Goal: Information Seeking & Learning: Learn about a topic

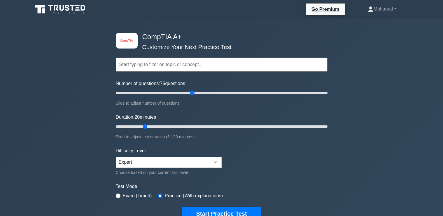
scroll to position [1, 0]
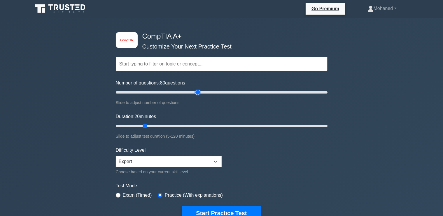
click at [197, 92] on input "Number of questions: 80 questions" at bounding box center [222, 92] width 212 height 7
click at [205, 90] on input "Number of questions: 85 questions" at bounding box center [222, 92] width 212 height 7
type input "90"
click at [208, 90] on input "Number of questions: 90 questions" at bounding box center [222, 92] width 212 height 7
drag, startPoint x: 146, startPoint y: 125, endPoint x: 344, endPoint y: 120, distance: 198.8
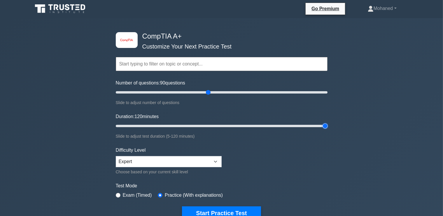
type input "120"
click at [328, 122] on input "Duration: 120 minutes" at bounding box center [222, 125] width 212 height 7
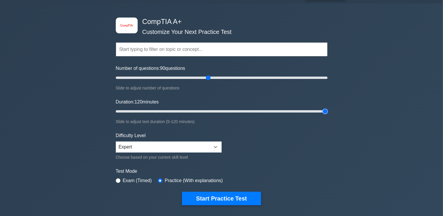
scroll to position [16, 0]
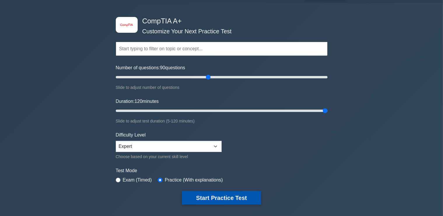
click at [192, 199] on button "Start Practice Test" at bounding box center [221, 197] width 79 height 13
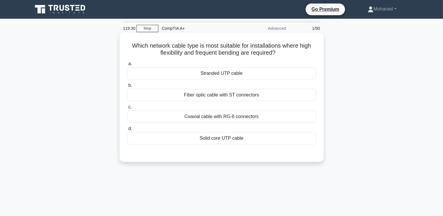
click at [221, 72] on div "Stranded UTP cable" at bounding box center [221, 73] width 189 height 12
click at [127, 66] on input "a. Stranded UTP cable" at bounding box center [127, 64] width 0 height 4
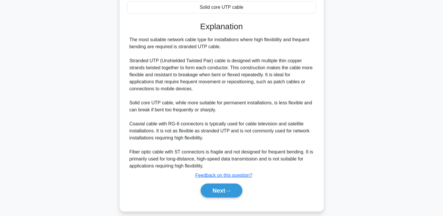
scroll to position [137, 0]
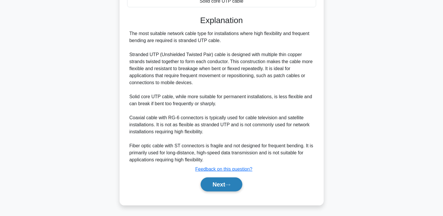
click at [218, 186] on button "Next" at bounding box center [222, 184] width 42 height 14
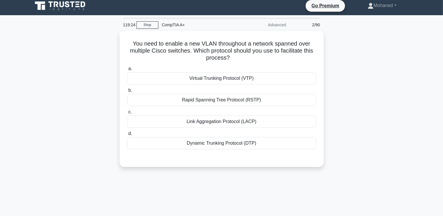
scroll to position [0, 0]
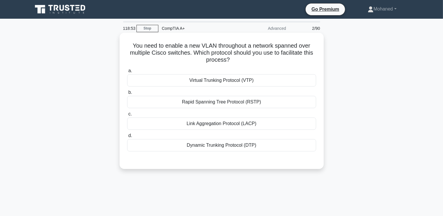
click at [212, 148] on div "Dynamic Trunking Protocol (DTP)" at bounding box center [221, 145] width 189 height 12
click at [127, 137] on input "d. Dynamic Trunking Protocol (DTP)" at bounding box center [127, 136] width 0 height 4
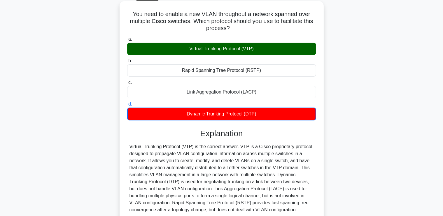
scroll to position [100, 0]
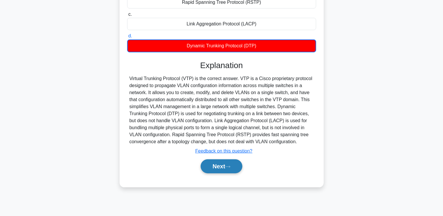
click at [226, 170] on button "Next" at bounding box center [222, 166] width 42 height 14
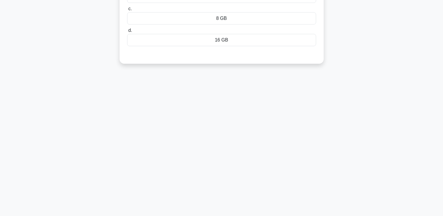
scroll to position [0, 0]
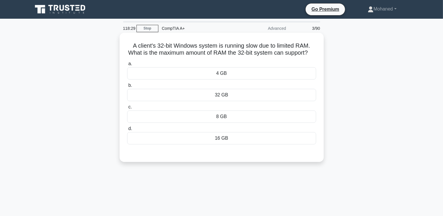
click at [222, 74] on div "4 GB" at bounding box center [221, 73] width 189 height 12
click at [127, 66] on input "a. 4 GB" at bounding box center [127, 64] width 0 height 4
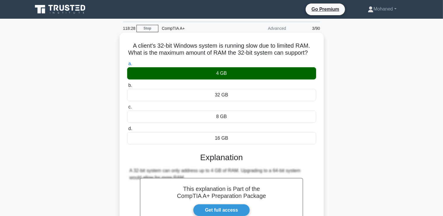
scroll to position [100, 0]
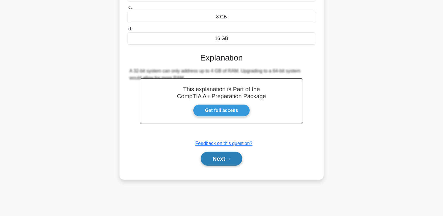
click at [224, 157] on button "Next" at bounding box center [222, 158] width 42 height 14
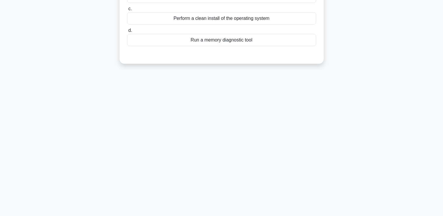
scroll to position [0, 0]
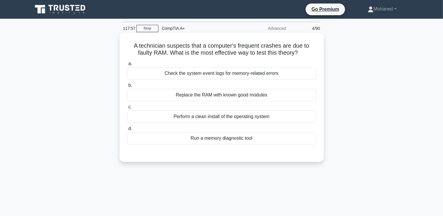
click at [180, 73] on div "Check the system event logs for memory-related errors" at bounding box center [221, 73] width 189 height 12
click at [127, 66] on input "a. Check the system event logs for memory-related errors" at bounding box center [127, 64] width 0 height 4
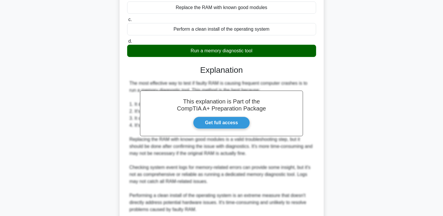
scroll to position [137, 0]
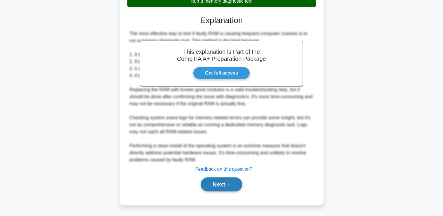
click at [218, 187] on button "Next" at bounding box center [222, 184] width 42 height 14
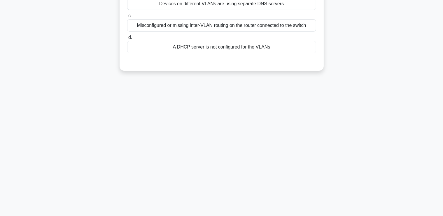
scroll to position [0, 0]
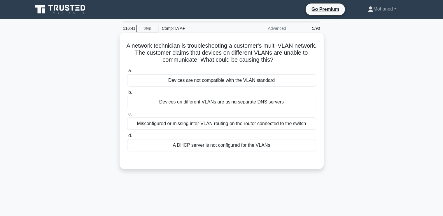
click at [236, 121] on div "Misconfigured or missing inter-VLAN routing on the router connected to the swit…" at bounding box center [221, 123] width 189 height 12
click at [240, 124] on div "Misconfigured or missing inter-VLAN routing on the router connected to the swit…" at bounding box center [221, 123] width 189 height 12
click at [127, 116] on input "c. Misconfigured or missing inter-VLAN routing on the router connected to the s…" at bounding box center [127, 114] width 0 height 4
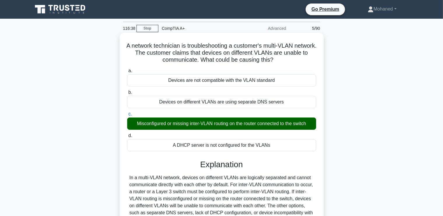
scroll to position [100, 0]
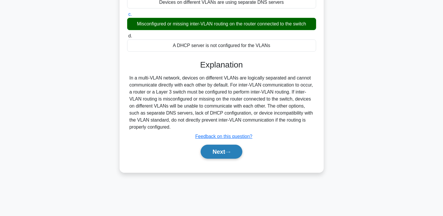
click at [211, 148] on button "Next" at bounding box center [222, 151] width 42 height 14
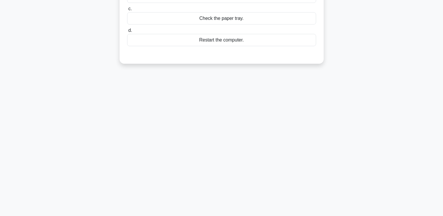
scroll to position [0, 0]
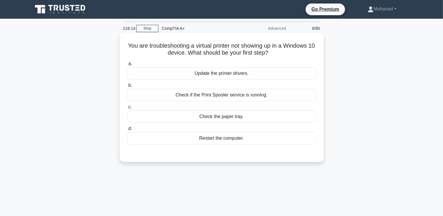
click at [240, 74] on div "Update the printer drivers." at bounding box center [221, 73] width 189 height 12
click at [127, 66] on input "a. Update the printer drivers." at bounding box center [127, 64] width 0 height 4
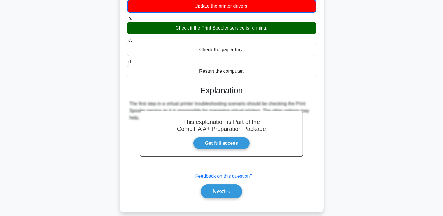
scroll to position [68, 0]
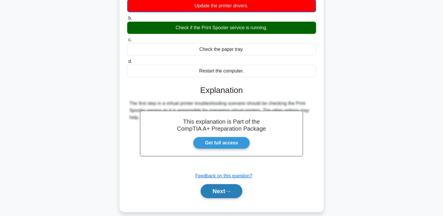
click at [228, 193] on button "Next" at bounding box center [222, 191] width 42 height 14
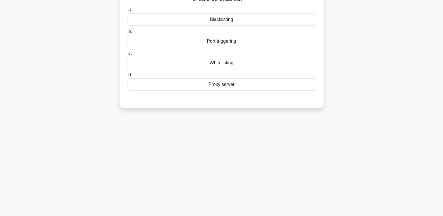
scroll to position [0, 0]
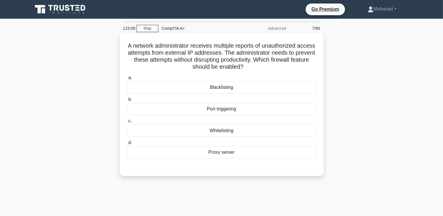
click at [229, 109] on div "Port triggering" at bounding box center [221, 109] width 189 height 12
click at [127, 101] on input "b. Port triggering" at bounding box center [127, 99] width 0 height 4
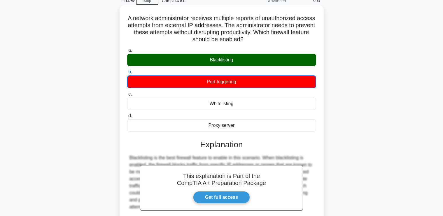
scroll to position [100, 0]
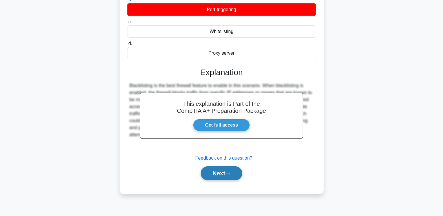
click at [221, 175] on button "Next" at bounding box center [222, 173] width 42 height 14
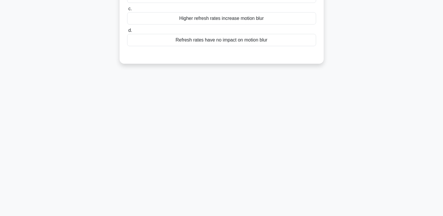
scroll to position [0, 0]
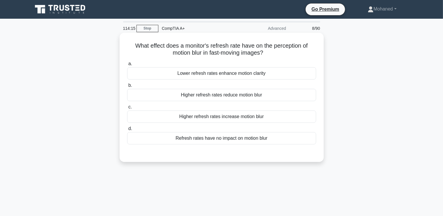
click at [257, 139] on div "Refresh rates have no impact on motion blur" at bounding box center [221, 138] width 189 height 12
click at [127, 130] on input "d. Refresh rates have no impact on motion blur" at bounding box center [127, 129] width 0 height 4
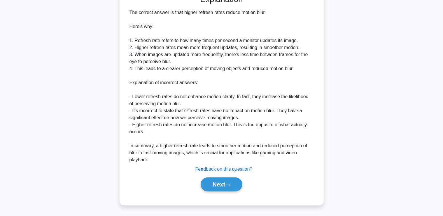
scroll to position [157, 0]
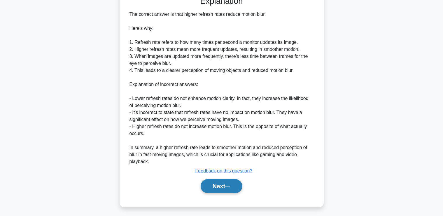
click at [220, 188] on button "Next" at bounding box center [222, 186] width 42 height 14
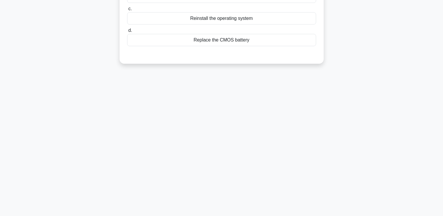
scroll to position [0, 0]
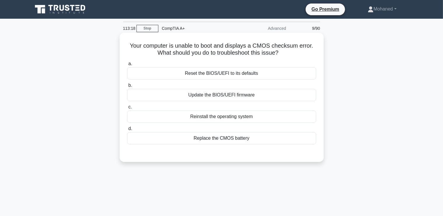
click at [219, 95] on div "Update the BIOS/UEFI firmware" at bounding box center [221, 95] width 189 height 12
click at [127, 87] on input "b. Update the BIOS/UEFI firmware" at bounding box center [127, 85] width 0 height 4
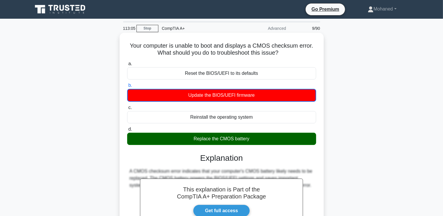
scroll to position [100, 0]
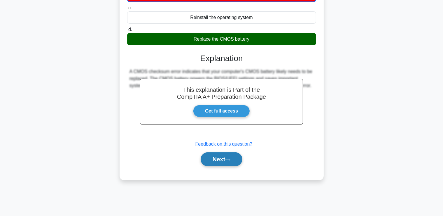
click at [225, 160] on button "Next" at bounding box center [222, 159] width 42 height 14
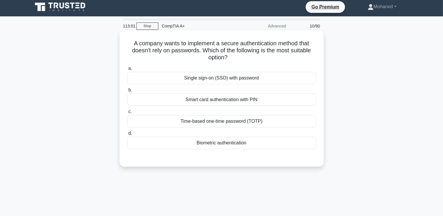
scroll to position [0, 0]
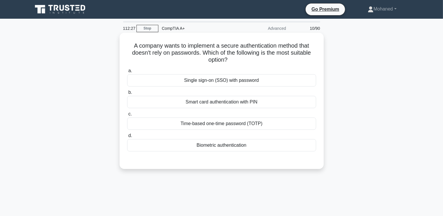
click at [223, 125] on div "Time-based one-time password (TOTP)" at bounding box center [221, 123] width 189 height 12
click at [127, 116] on input "c. Time-based one-time password (TOTP)" at bounding box center [127, 114] width 0 height 4
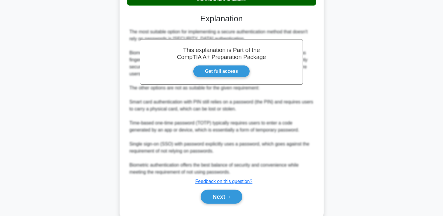
scroll to position [158, 0]
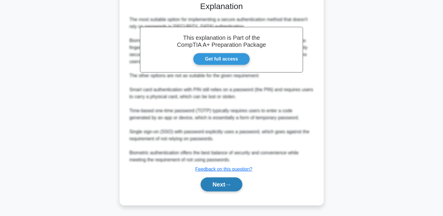
click at [222, 186] on button "Next" at bounding box center [222, 184] width 42 height 14
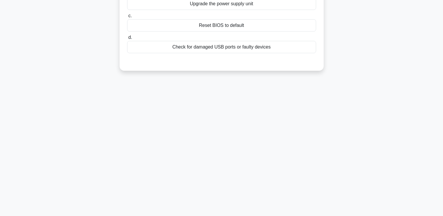
scroll to position [0, 0]
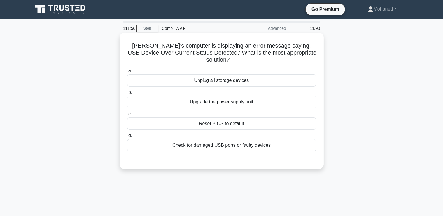
click at [232, 142] on div "Check for damaged USB ports or faulty devices" at bounding box center [221, 145] width 189 height 12
click at [127, 137] on input "d. Check for damaged USB ports or faulty devices" at bounding box center [127, 136] width 0 height 4
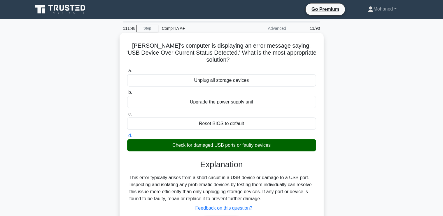
scroll to position [100, 0]
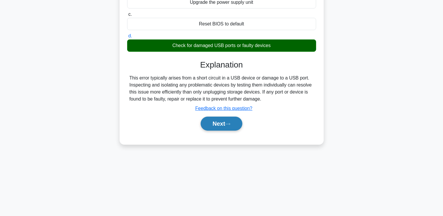
click at [222, 116] on button "Next" at bounding box center [222, 123] width 42 height 14
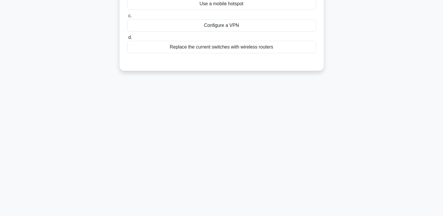
scroll to position [0, 0]
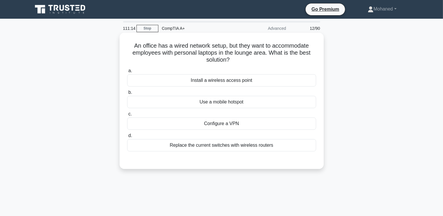
click at [218, 83] on div "Install a wireless access point" at bounding box center [221, 80] width 189 height 12
click at [127, 73] on input "a. Install a wireless access point" at bounding box center [127, 71] width 0 height 4
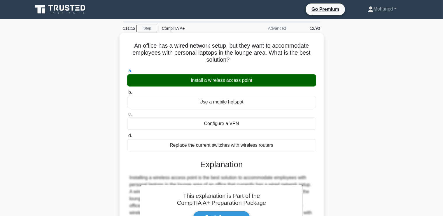
scroll to position [100, 0]
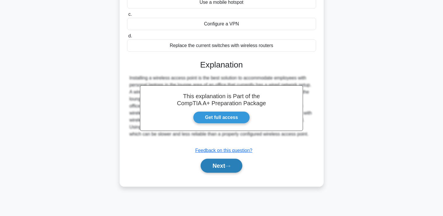
click at [210, 166] on button "Next" at bounding box center [222, 165] width 42 height 14
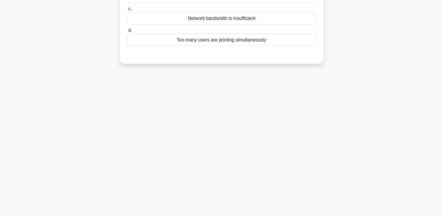
scroll to position [0, 0]
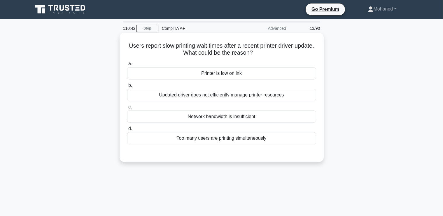
click at [214, 98] on div "Updated driver does not efficiently manage printer resources" at bounding box center [221, 95] width 189 height 12
click at [127, 87] on input "b. Updated driver does not efficiently manage printer resources" at bounding box center [127, 85] width 0 height 4
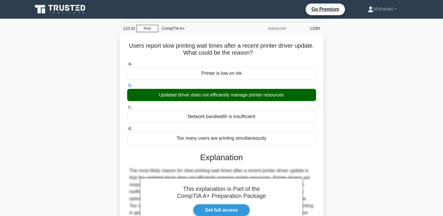
scroll to position [100, 0]
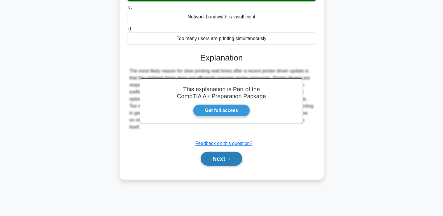
click at [222, 155] on button "Next" at bounding box center [222, 158] width 42 height 14
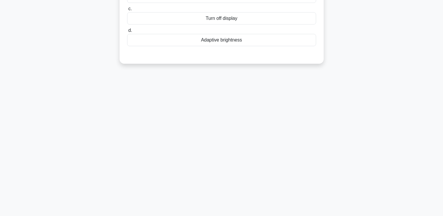
scroll to position [0, 0]
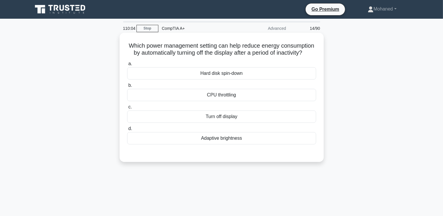
click at [220, 141] on div "Adaptive brightness" at bounding box center [221, 138] width 189 height 12
click at [127, 130] on input "d. Adaptive brightness" at bounding box center [127, 129] width 0 height 4
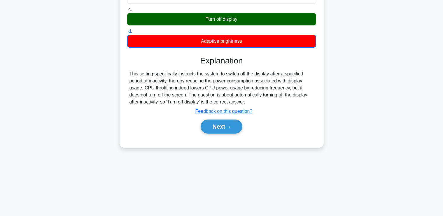
scroll to position [100, 0]
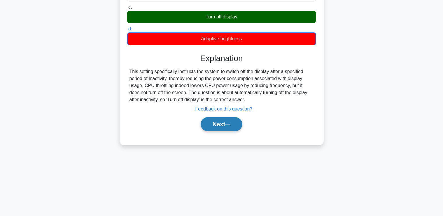
click at [224, 119] on button "Next" at bounding box center [222, 124] width 42 height 14
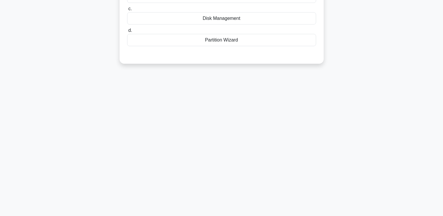
scroll to position [0, 0]
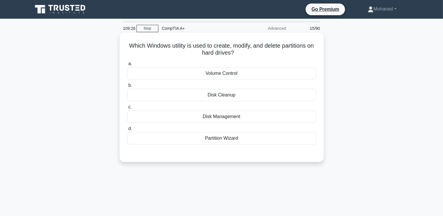
click at [205, 118] on div "Disk Management" at bounding box center [221, 116] width 189 height 12
click at [127, 109] on input "c. Disk Management" at bounding box center [127, 107] width 0 height 4
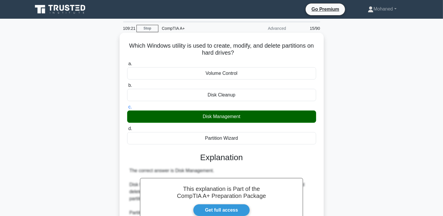
scroll to position [102, 0]
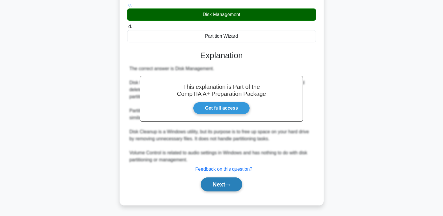
click at [231, 183] on button "Next" at bounding box center [222, 184] width 42 height 14
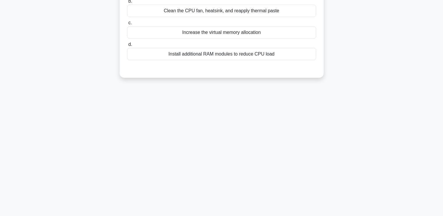
scroll to position [0, 0]
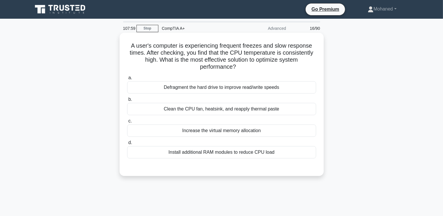
click at [230, 109] on div "Clean the CPU fan, heatsink, and reapply thermal paste" at bounding box center [221, 109] width 189 height 12
click at [127, 101] on input "b. Clean the CPU fan, heatsink, and reapply thermal paste" at bounding box center [127, 99] width 0 height 4
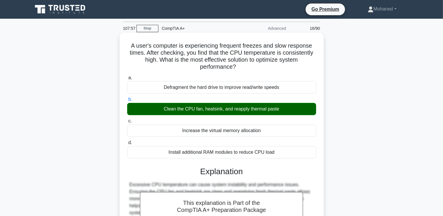
scroll to position [100, 0]
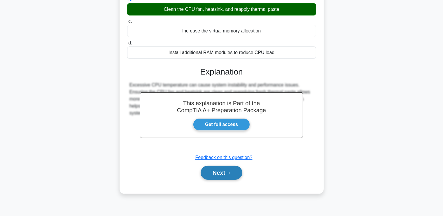
click at [209, 170] on button "Next" at bounding box center [222, 172] width 42 height 14
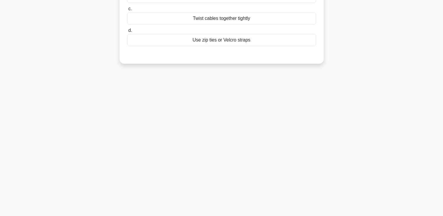
scroll to position [0, 0]
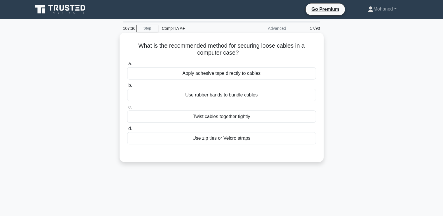
click at [230, 97] on div "Use rubber bands to bundle cables" at bounding box center [221, 95] width 189 height 12
click at [127, 87] on input "b. Use rubber bands to bundle cables" at bounding box center [127, 85] width 0 height 4
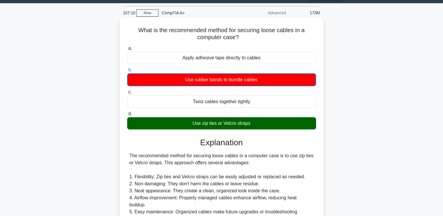
scroll to position [158, 0]
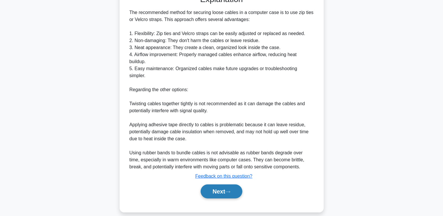
click at [219, 184] on button "Next" at bounding box center [222, 191] width 42 height 14
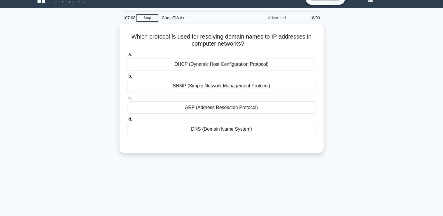
scroll to position [0, 0]
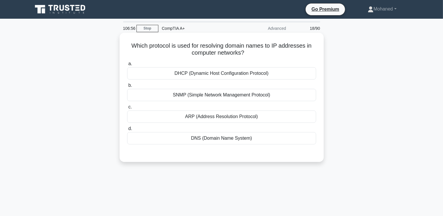
click at [212, 138] on div "DNS (Domain Name System)" at bounding box center [221, 138] width 189 height 12
click at [127, 130] on input "d. DNS (Domain Name System)" at bounding box center [127, 129] width 0 height 4
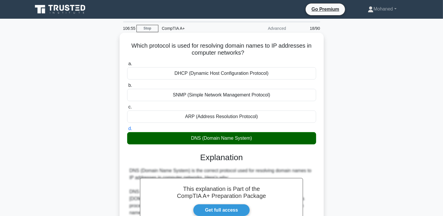
scroll to position [172, 0]
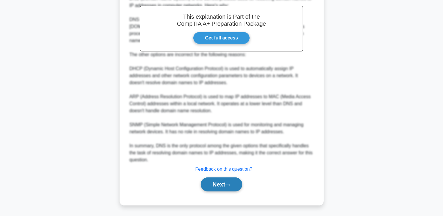
click at [230, 185] on icon at bounding box center [227, 184] width 5 height 3
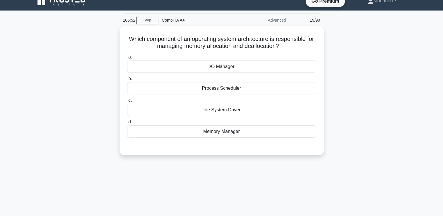
scroll to position [0, 0]
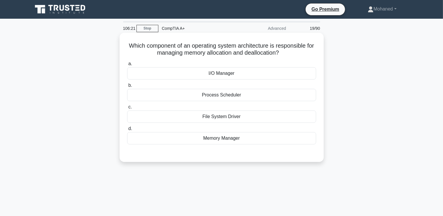
click at [215, 116] on div "File System Driver" at bounding box center [221, 116] width 189 height 12
click at [127, 109] on input "c. File System Driver" at bounding box center [127, 107] width 0 height 4
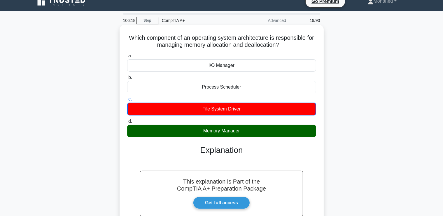
scroll to position [100, 0]
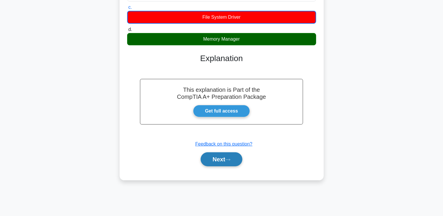
click at [231, 157] on button "Next" at bounding box center [222, 159] width 42 height 14
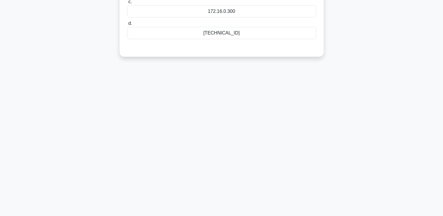
scroll to position [0, 0]
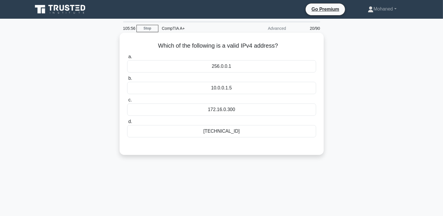
click at [227, 132] on div "192.168.0.1" at bounding box center [221, 131] width 189 height 12
click at [127, 123] on input "d. 192.168.0.1" at bounding box center [127, 122] width 0 height 4
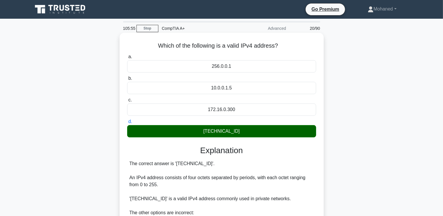
scroll to position [123, 0]
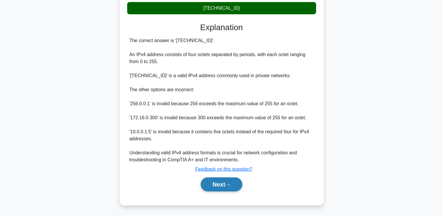
click at [227, 182] on button "Next" at bounding box center [222, 184] width 42 height 14
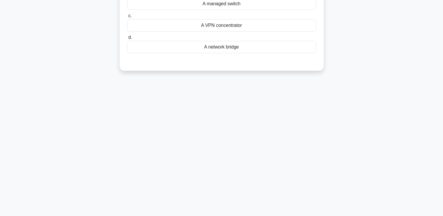
scroll to position [0, 0]
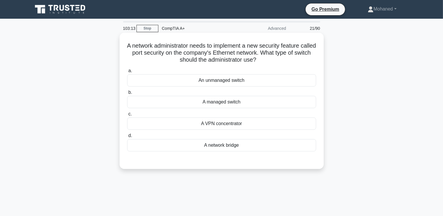
click at [222, 104] on div "A managed switch" at bounding box center [221, 102] width 189 height 12
click at [127, 94] on input "b. A managed switch" at bounding box center [127, 92] width 0 height 4
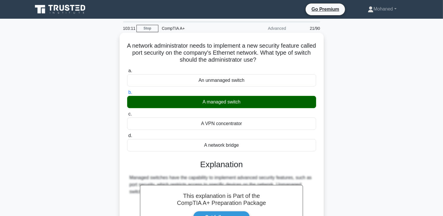
scroll to position [100, 0]
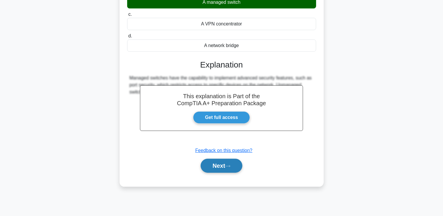
click at [218, 162] on button "Next" at bounding box center [222, 165] width 42 height 14
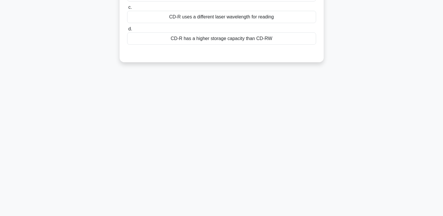
scroll to position [0, 0]
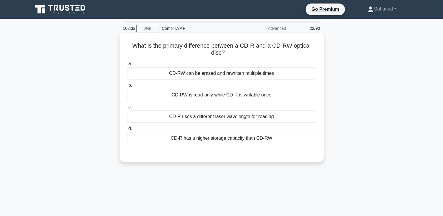
click at [215, 73] on div "CD-RW can be erased and rewritten multiple times" at bounding box center [221, 73] width 189 height 12
click at [127, 66] on input "a. CD-RW can be erased and rewritten multiple times" at bounding box center [127, 64] width 0 height 4
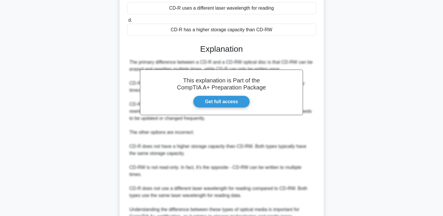
scroll to position [165, 0]
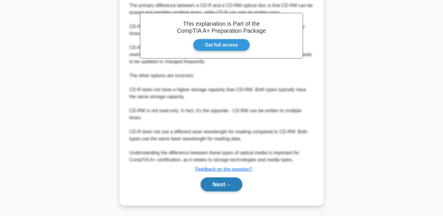
click at [228, 187] on button "Next" at bounding box center [222, 184] width 42 height 14
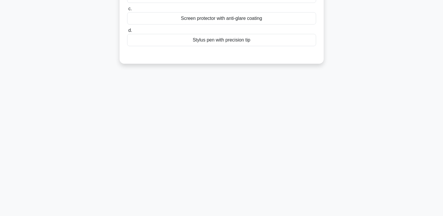
scroll to position [0, 0]
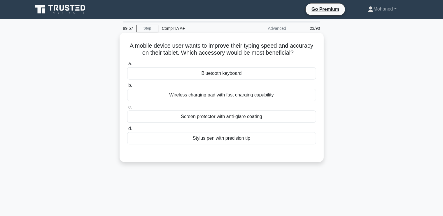
click at [224, 93] on div "Wireless charging pad with fast charging capability" at bounding box center [221, 95] width 189 height 12
click at [127, 87] on input "b. Wireless charging pad with fast charging capability" at bounding box center [127, 85] width 0 height 4
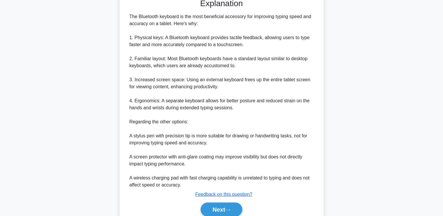
scroll to position [171, 0]
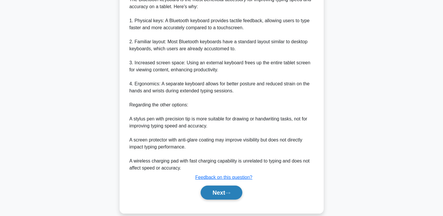
click at [216, 190] on button "Next" at bounding box center [222, 192] width 42 height 14
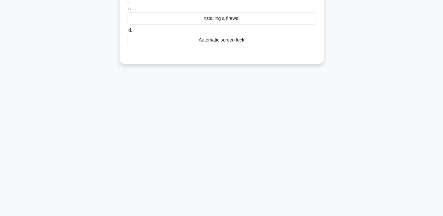
scroll to position [0, 0]
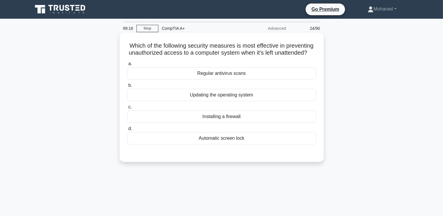
click at [222, 74] on div "Regular antivirus scans" at bounding box center [221, 73] width 189 height 12
click at [127, 66] on input "a. Regular antivirus scans" at bounding box center [127, 64] width 0 height 4
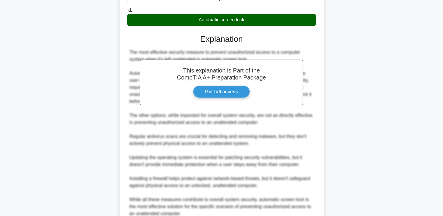
scroll to position [172, 0]
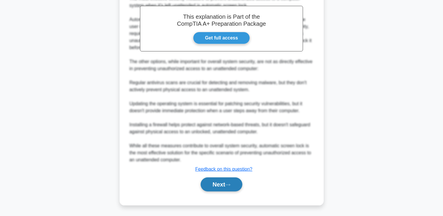
click at [229, 189] on button "Next" at bounding box center [222, 184] width 42 height 14
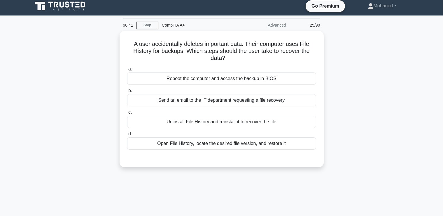
scroll to position [0, 0]
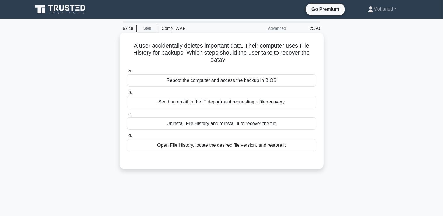
click at [234, 81] on div "Reboot the computer and access the backup in BIOS" at bounding box center [221, 80] width 189 height 12
click at [127, 73] on input "a. Reboot the computer and access the backup in BIOS" at bounding box center [127, 71] width 0 height 4
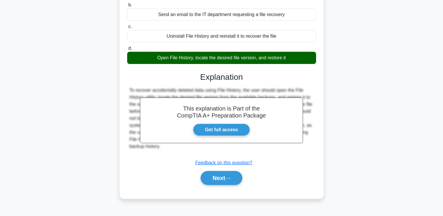
scroll to position [100, 0]
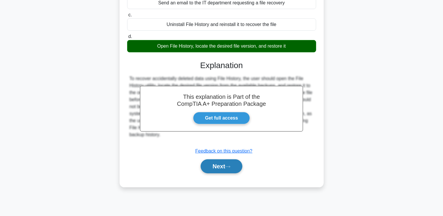
click at [226, 166] on button "Next" at bounding box center [222, 166] width 42 height 14
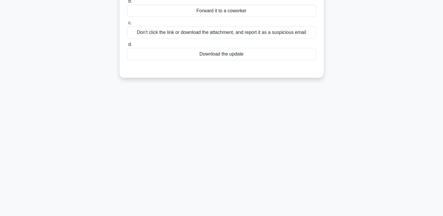
scroll to position [0, 0]
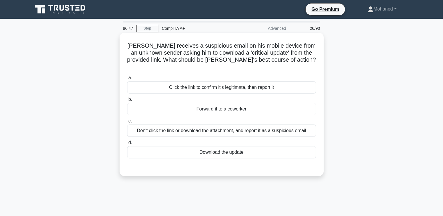
click at [182, 124] on div "Don't click the link or download the attachment, and report it as a suspicious …" at bounding box center [221, 130] width 189 height 12
click at [127, 123] on input "c. Don't click the link or download the attachment, and report it as a suspicio…" at bounding box center [127, 121] width 0 height 4
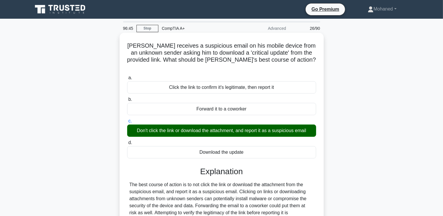
scroll to position [100, 0]
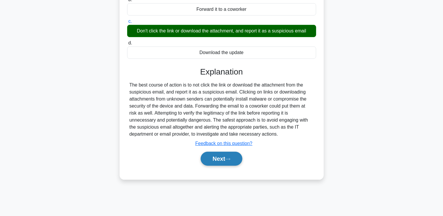
click at [214, 151] on button "Next" at bounding box center [222, 158] width 42 height 14
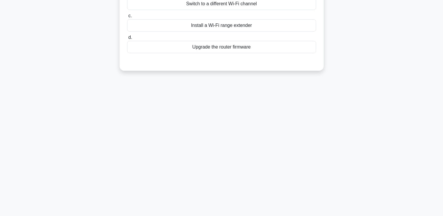
scroll to position [0, 0]
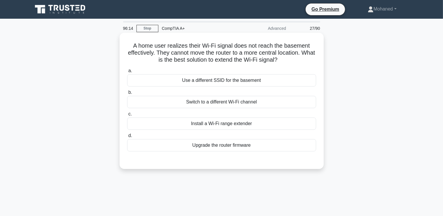
click at [222, 124] on div "Install a Wi-Fi range extender" at bounding box center [221, 123] width 189 height 12
click at [127, 116] on input "c. Install a Wi-Fi range extender" at bounding box center [127, 114] width 0 height 4
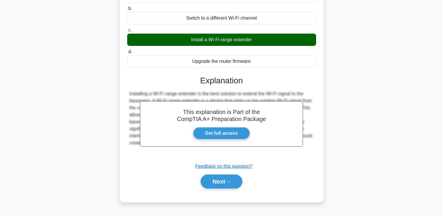
scroll to position [100, 0]
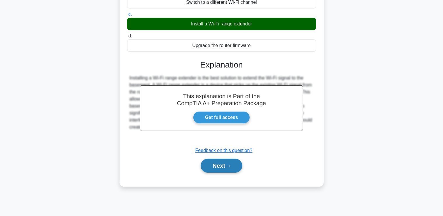
click at [220, 171] on button "Next" at bounding box center [222, 165] width 42 height 14
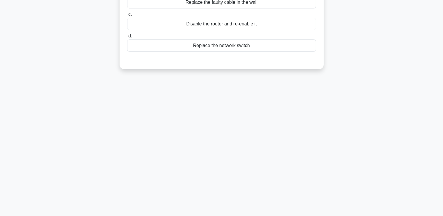
scroll to position [0, 0]
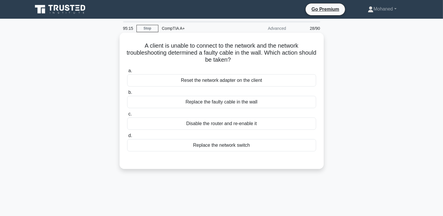
click at [212, 104] on div "Replace the faulty cable in the wall" at bounding box center [221, 102] width 189 height 12
click at [127, 94] on input "b. Replace the faulty cable in the wall" at bounding box center [127, 92] width 0 height 4
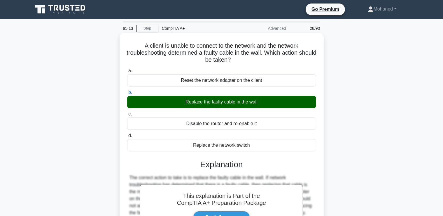
scroll to position [100, 0]
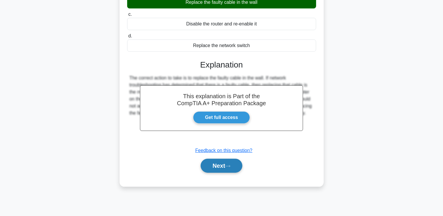
click at [227, 166] on button "Next" at bounding box center [222, 165] width 42 height 14
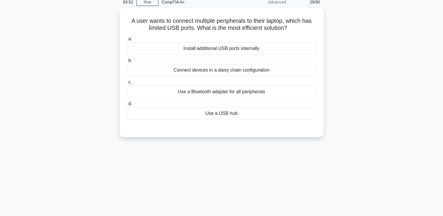
scroll to position [0, 0]
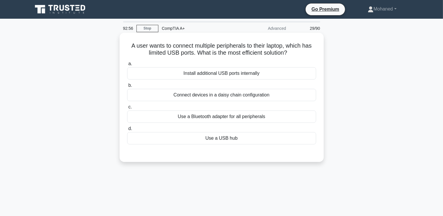
click at [226, 139] on div "Use a USB hub" at bounding box center [221, 138] width 189 height 12
click at [127, 130] on input "d. Use a USB hub" at bounding box center [127, 129] width 0 height 4
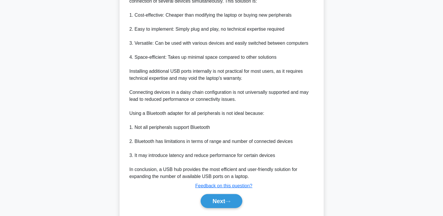
scroll to position [214, 0]
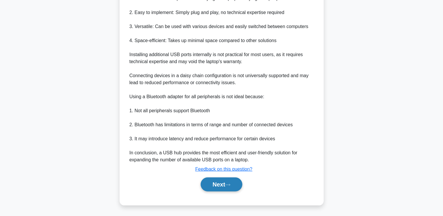
click at [222, 180] on button "Next" at bounding box center [222, 184] width 42 height 14
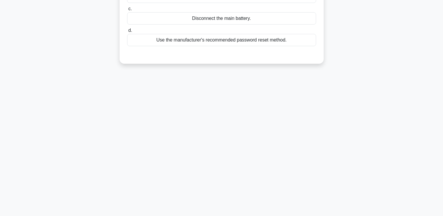
scroll to position [0, 0]
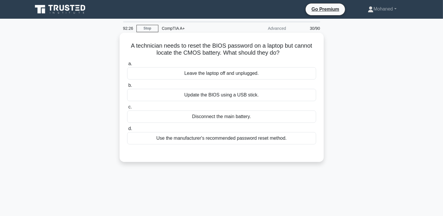
click at [220, 115] on div "Disconnect the main battery." at bounding box center [221, 116] width 189 height 12
click at [127, 109] on input "c. Disconnect the main battery." at bounding box center [127, 107] width 0 height 4
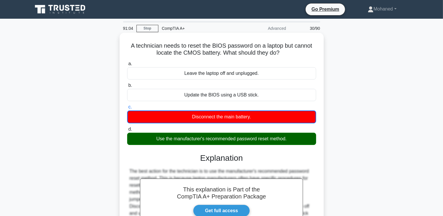
scroll to position [100, 0]
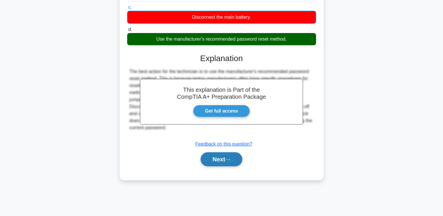
click at [221, 159] on button "Next" at bounding box center [222, 159] width 42 height 14
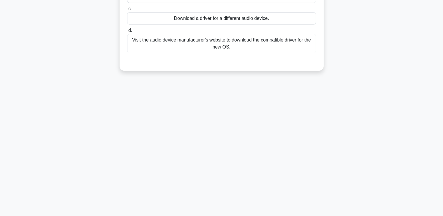
scroll to position [0, 0]
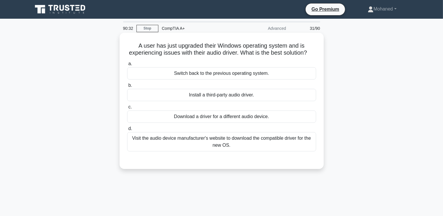
click at [265, 143] on div "Visit the audio device manufacturer's website to download the compatible driver…" at bounding box center [221, 141] width 189 height 19
click at [127, 130] on input "d. Visit the audio device manufacturer's website to download the compatible dri…" at bounding box center [127, 129] width 0 height 4
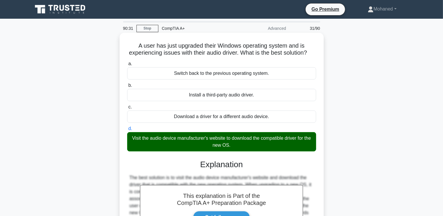
scroll to position [100, 0]
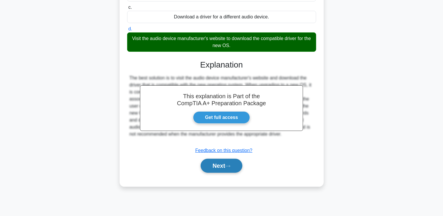
click at [217, 162] on button "Next" at bounding box center [222, 165] width 42 height 14
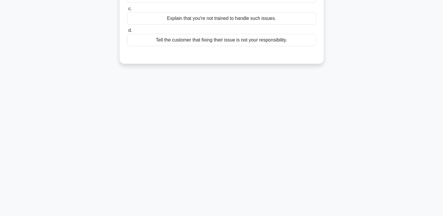
scroll to position [0, 0]
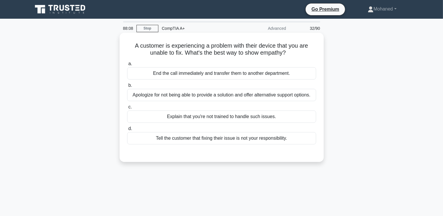
click at [229, 74] on div "End the call immediately and transfer them to another department." at bounding box center [221, 73] width 189 height 12
click at [127, 66] on input "a. End the call immediately and transfer them to another department." at bounding box center [127, 64] width 0 height 4
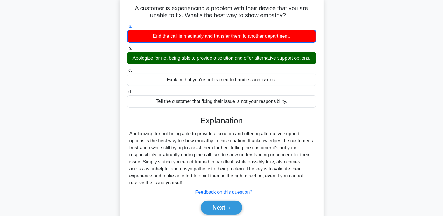
scroll to position [100, 0]
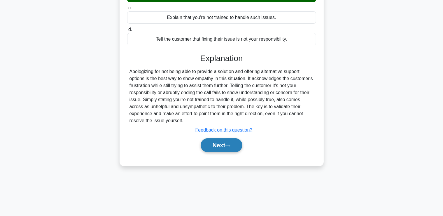
click at [214, 151] on button "Next" at bounding box center [222, 145] width 42 height 14
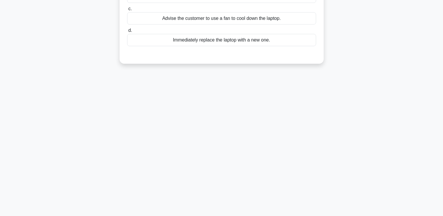
scroll to position [0, 0]
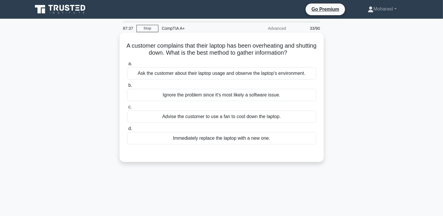
click at [231, 116] on div "Advise the customer to use a fan to cool down the laptop." at bounding box center [221, 116] width 189 height 12
click at [127, 109] on input "c. Advise the customer to use a fan to cool down the laptop." at bounding box center [127, 107] width 0 height 4
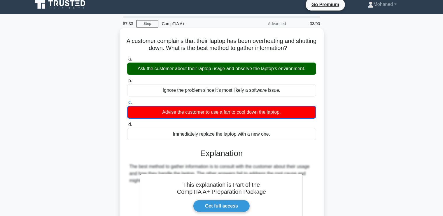
scroll to position [100, 0]
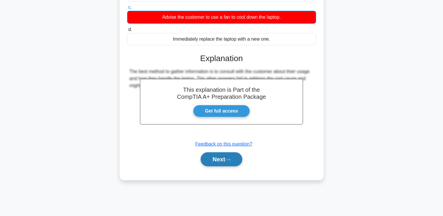
click at [231, 163] on button "Next" at bounding box center [222, 159] width 42 height 14
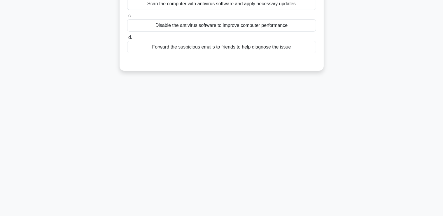
scroll to position [0, 0]
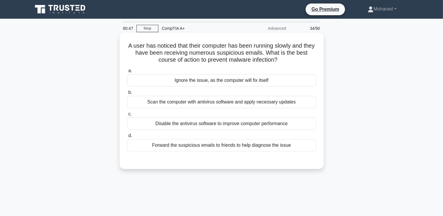
click at [204, 104] on div "Scan the computer with antivirus software and apply necessary updates" at bounding box center [221, 102] width 189 height 12
click at [127, 94] on input "b. Scan the computer with antivirus software and apply necessary updates" at bounding box center [127, 92] width 0 height 4
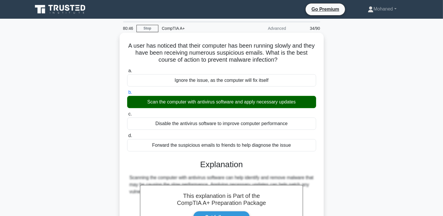
scroll to position [100, 0]
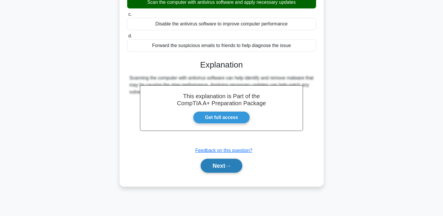
click at [223, 166] on button "Next" at bounding box center [222, 165] width 42 height 14
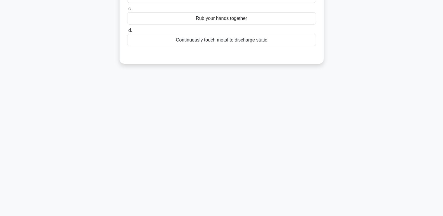
scroll to position [0, 0]
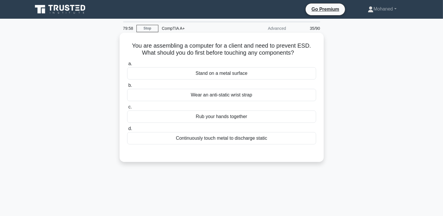
click at [223, 97] on div "Wear an anti-static wrist strap" at bounding box center [221, 95] width 189 height 12
click at [127, 87] on input "b. Wear an anti-static wrist strap" at bounding box center [127, 85] width 0 height 4
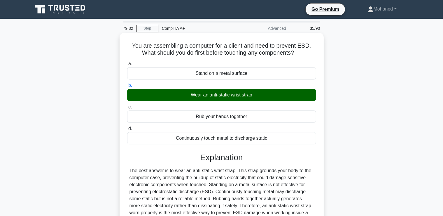
scroll to position [100, 0]
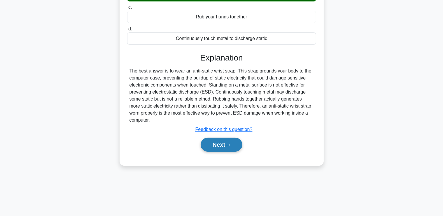
click at [214, 142] on button "Next" at bounding box center [222, 144] width 42 height 14
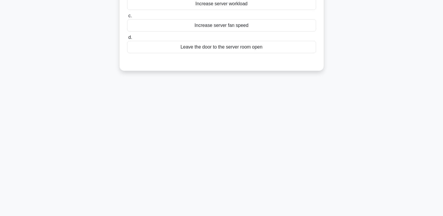
scroll to position [0, 0]
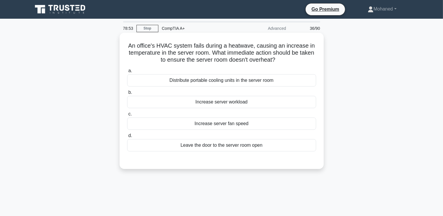
click at [203, 125] on div "Increase server fan speed" at bounding box center [221, 123] width 189 height 12
click at [127, 116] on input "c. Increase server fan speed" at bounding box center [127, 114] width 0 height 4
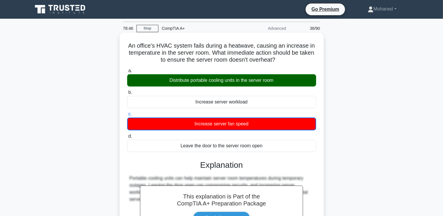
drag, startPoint x: 171, startPoint y: 80, endPoint x: 238, endPoint y: 79, distance: 66.8
click at [238, 79] on div "Distribute portable cooling units in the server room" at bounding box center [221, 80] width 189 height 12
drag, startPoint x: 170, startPoint y: 81, endPoint x: 276, endPoint y: 79, distance: 106.0
click at [276, 79] on div "Distribute portable cooling units in the server room" at bounding box center [221, 80] width 189 height 12
copy div "Distribute portable cooling units in the server room"
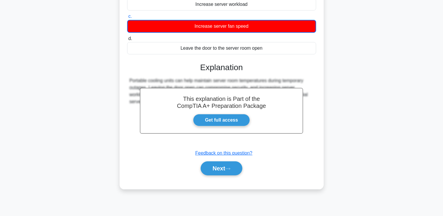
scroll to position [100, 0]
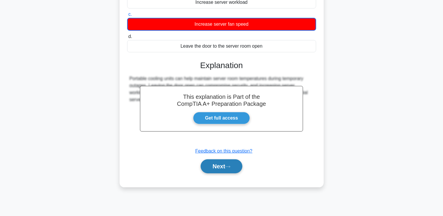
click at [224, 165] on button "Next" at bounding box center [222, 166] width 42 height 14
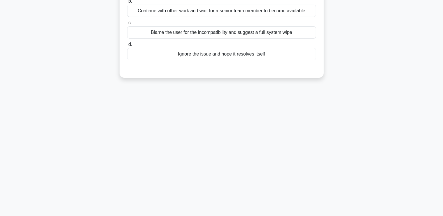
scroll to position [0, 0]
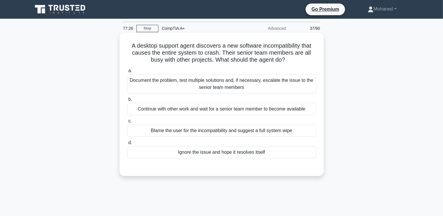
click at [197, 84] on div "Document the problem, test multiple solutions and, if necessary, escalate the i…" at bounding box center [221, 83] width 189 height 19
click at [127, 73] on input "a. Document the problem, test multiple solutions and, if necessary, escalate th…" at bounding box center [127, 71] width 0 height 4
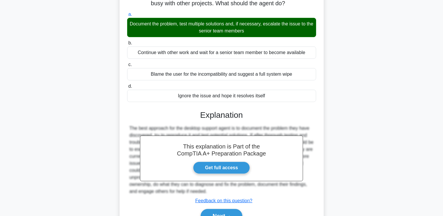
scroll to position [100, 0]
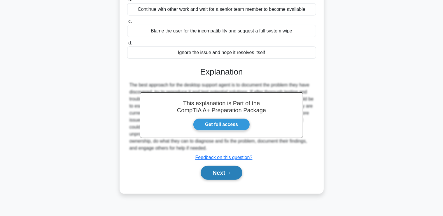
click at [222, 175] on button "Next" at bounding box center [222, 172] width 42 height 14
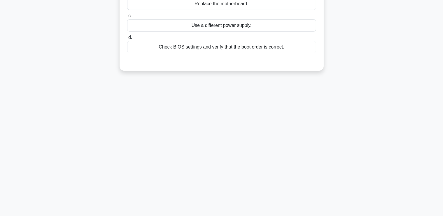
scroll to position [0, 0]
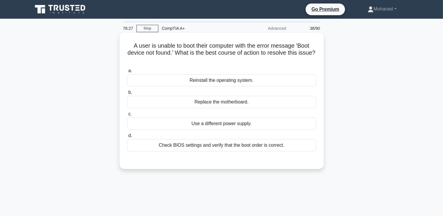
click at [206, 82] on div "Reinstall the operating system." at bounding box center [221, 80] width 189 height 12
click at [127, 73] on input "a. Reinstall the operating system." at bounding box center [127, 71] width 0 height 4
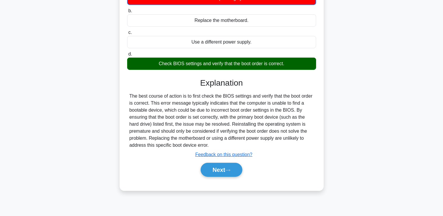
scroll to position [83, 0]
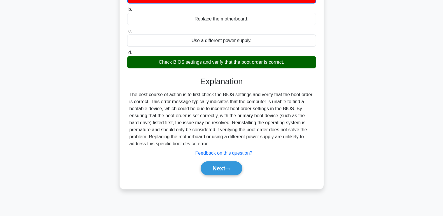
click at [217, 177] on div "Next" at bounding box center [221, 168] width 189 height 19
click at [218, 166] on button "Next" at bounding box center [222, 168] width 42 height 14
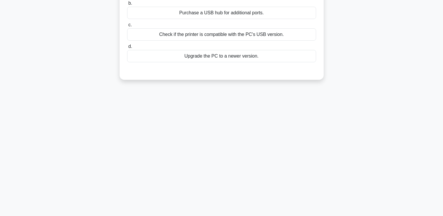
scroll to position [0, 0]
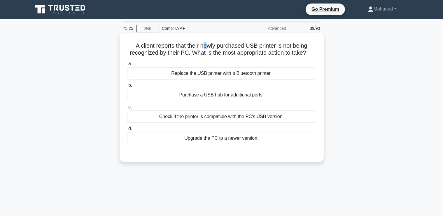
drag, startPoint x: 203, startPoint y: 46, endPoint x: 208, endPoint y: 47, distance: 5.1
click at [208, 47] on h5 "A client reports that their newly purchased USB printer is not being recognized…" at bounding box center [222, 49] width 190 height 15
drag, startPoint x: 203, startPoint y: 47, endPoint x: 257, endPoint y: 43, distance: 55.0
click at [257, 43] on h5 "A client reports that their newly purchased USB printer is not being recognized…" at bounding box center [222, 49] width 190 height 15
copy h5 "newly purchased USB"
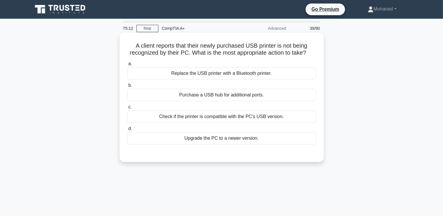
click at [252, 100] on div "Purchase a USB hub for additional ports." at bounding box center [221, 95] width 189 height 12
click at [127, 87] on input "b. Purchase a USB hub for additional ports." at bounding box center [127, 85] width 0 height 4
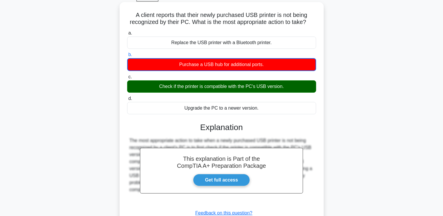
scroll to position [100, 0]
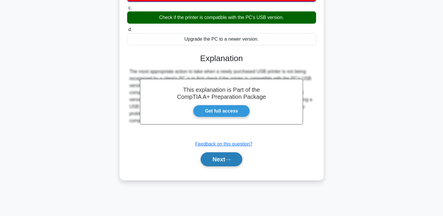
click at [214, 161] on button "Next" at bounding box center [222, 159] width 42 height 14
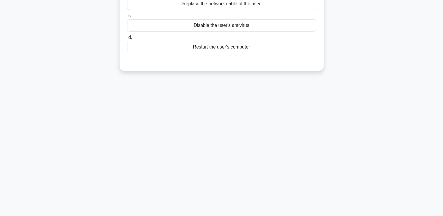
scroll to position [0, 0]
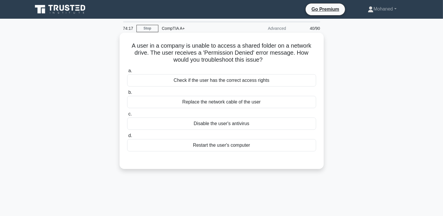
click at [229, 81] on div "Check if the user has the correct access rights" at bounding box center [221, 80] width 189 height 12
click at [127, 73] on input "a. Check if the user has the correct access rights" at bounding box center [127, 71] width 0 height 4
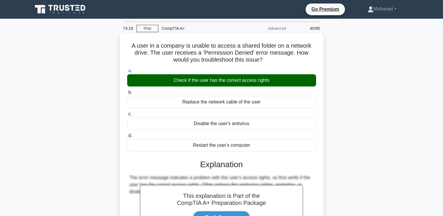
scroll to position [100, 0]
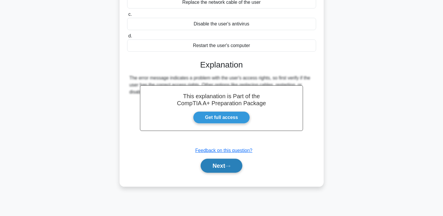
click at [234, 165] on button "Next" at bounding box center [222, 165] width 42 height 14
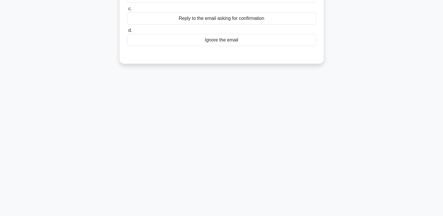
scroll to position [0, 0]
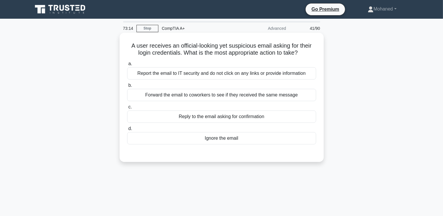
click at [201, 75] on div "Report the email to IT security and do not click on any links or provide inform…" at bounding box center [221, 73] width 189 height 12
click at [127, 66] on input "a. Report the email to IT security and do not click on any links or provide inf…" at bounding box center [127, 64] width 0 height 4
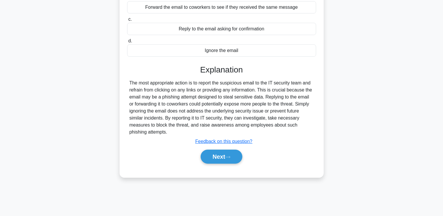
scroll to position [100, 0]
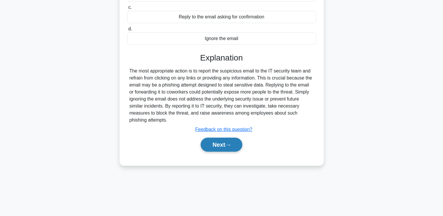
click at [224, 145] on button "Next" at bounding box center [222, 144] width 42 height 14
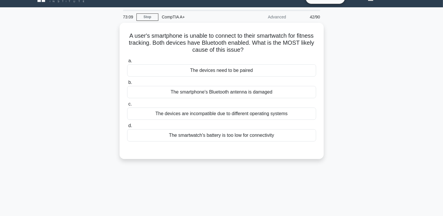
scroll to position [0, 0]
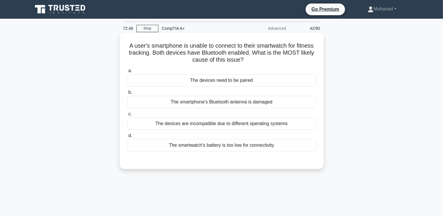
click at [209, 85] on div "The devices need to be paired" at bounding box center [221, 80] width 189 height 12
click at [127, 73] on input "a. The devices need to be paired" at bounding box center [127, 71] width 0 height 4
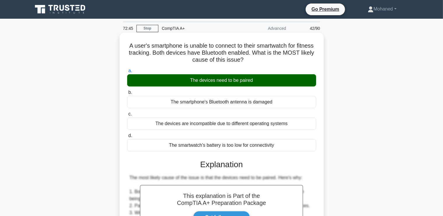
scroll to position [144, 0]
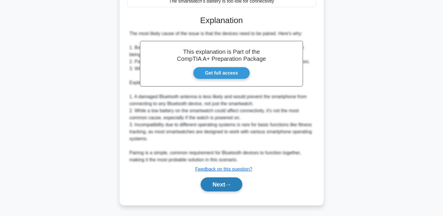
click at [223, 183] on button "Next" at bounding box center [222, 184] width 42 height 14
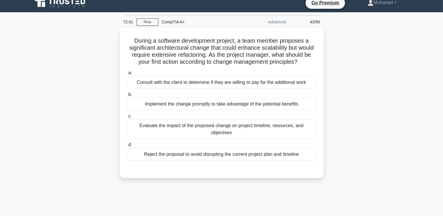
scroll to position [0, 0]
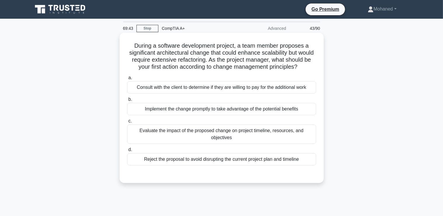
click at [224, 137] on div "Evaluate the impact of the proposed change on project timeline, resources, and …" at bounding box center [221, 133] width 189 height 19
click at [127, 123] on input "c. Evaluate the impact of the proposed change on project timeline, resources, a…" at bounding box center [127, 121] width 0 height 4
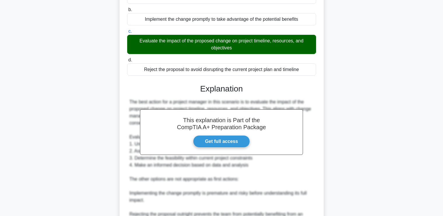
scroll to position [172, 0]
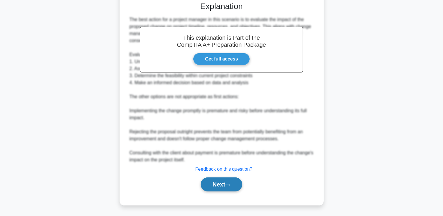
click at [220, 181] on button "Next" at bounding box center [222, 184] width 42 height 14
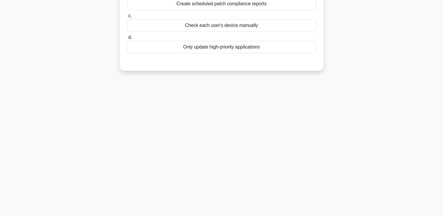
scroll to position [0, 0]
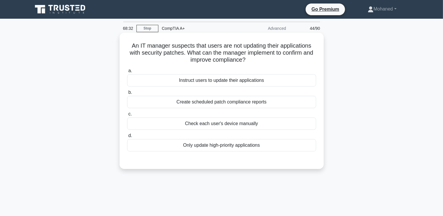
click at [216, 82] on div "Instruct users to update their applications" at bounding box center [221, 80] width 189 height 12
click at [127, 73] on input "a. Instruct users to update their applications" at bounding box center [127, 71] width 0 height 4
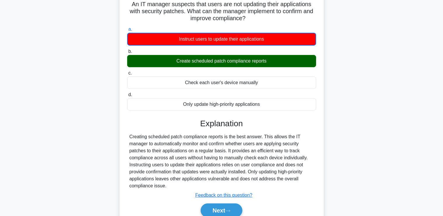
scroll to position [100, 0]
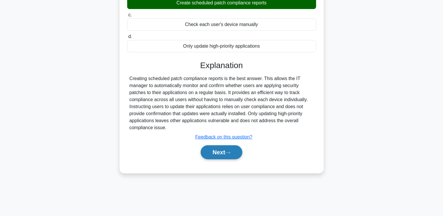
click at [215, 151] on button "Next" at bounding box center [222, 152] width 42 height 14
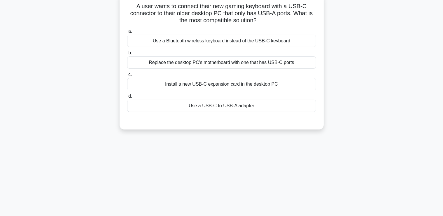
scroll to position [0, 0]
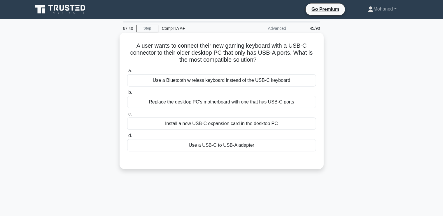
click at [218, 102] on div "Replace the desktop PC's motherboard with one that has USB-C ports" at bounding box center [221, 102] width 189 height 12
click at [127, 94] on input "b. Replace the desktop PC's motherboard with one that has USB-C ports" at bounding box center [127, 92] width 0 height 4
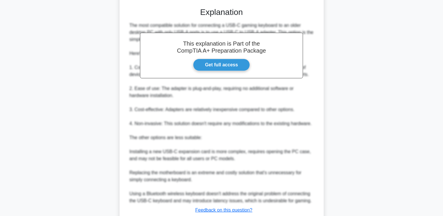
scroll to position [193, 0]
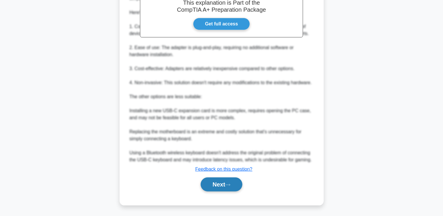
click at [226, 182] on button "Next" at bounding box center [222, 184] width 42 height 14
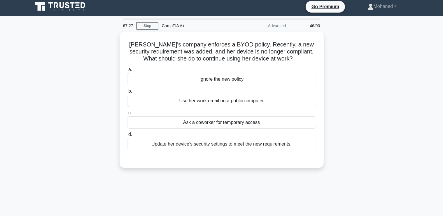
scroll to position [0, 0]
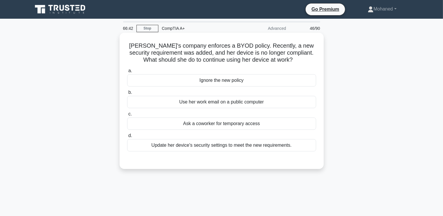
click at [229, 145] on div "Update her device's security settings to meet the new requirements." at bounding box center [221, 145] width 189 height 12
click at [127, 137] on input "d. Update her device's security settings to meet the new requirements." at bounding box center [127, 136] width 0 height 4
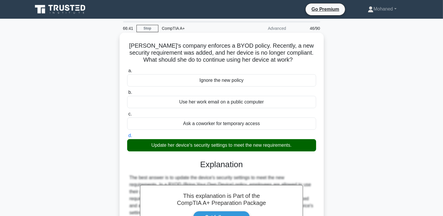
scroll to position [100, 0]
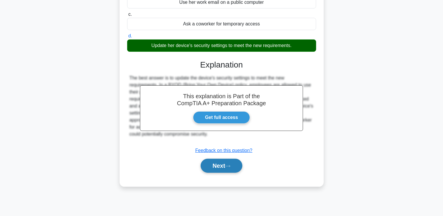
click at [219, 162] on button "Next" at bounding box center [222, 165] width 42 height 14
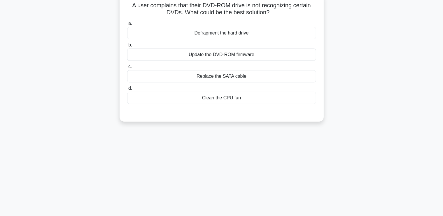
scroll to position [0, 0]
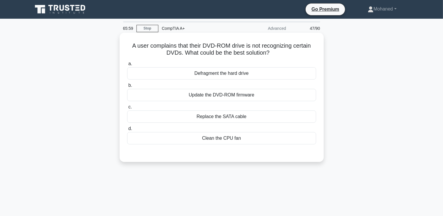
click at [225, 97] on div "Update the DVD-ROM firmware" at bounding box center [221, 95] width 189 height 12
click at [127, 87] on input "b. Update the DVD-ROM firmware" at bounding box center [127, 85] width 0 height 4
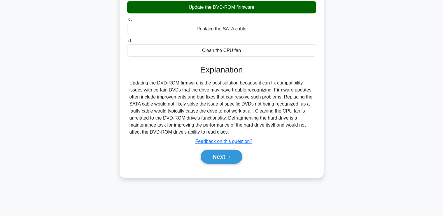
scroll to position [100, 0]
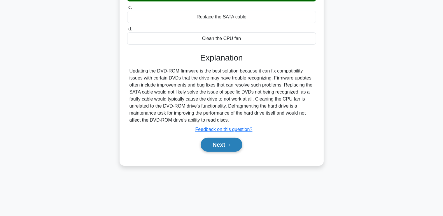
click at [228, 149] on button "Next" at bounding box center [222, 144] width 42 height 14
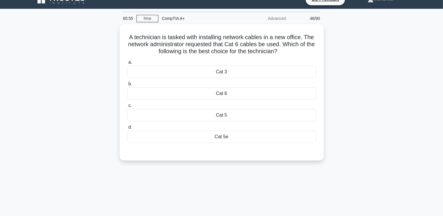
scroll to position [0, 0]
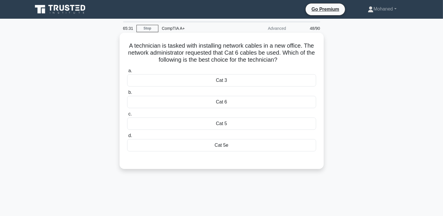
click at [221, 146] on div "Cat 5e" at bounding box center [221, 145] width 189 height 12
click at [127, 137] on input "d. Cat 5e" at bounding box center [127, 136] width 0 height 4
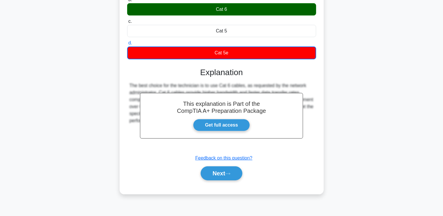
scroll to position [100, 0]
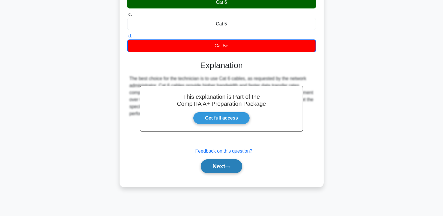
click at [215, 167] on button "Next" at bounding box center [222, 166] width 42 height 14
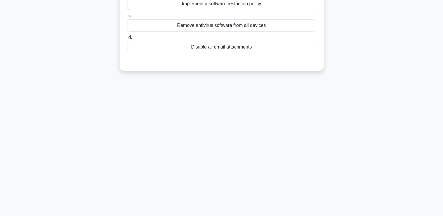
scroll to position [0, 0]
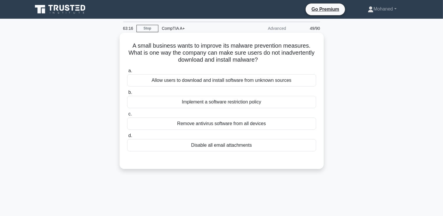
click at [217, 105] on div "Implement a software restriction policy" at bounding box center [221, 102] width 189 height 12
click at [127, 94] on input "b. Implement a software restriction policy" at bounding box center [127, 92] width 0 height 4
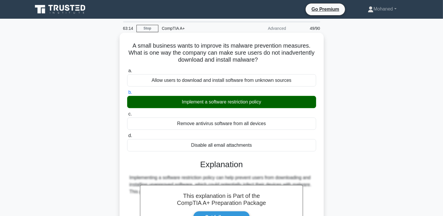
scroll to position [100, 0]
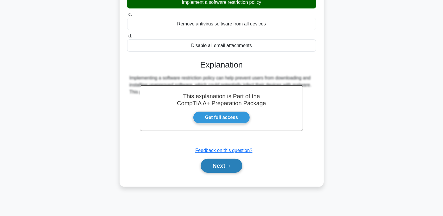
click at [221, 169] on button "Next" at bounding box center [222, 165] width 42 height 14
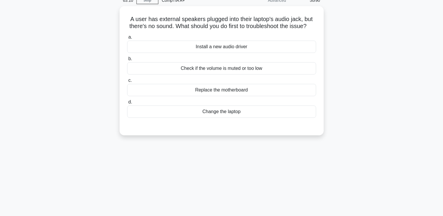
scroll to position [0, 0]
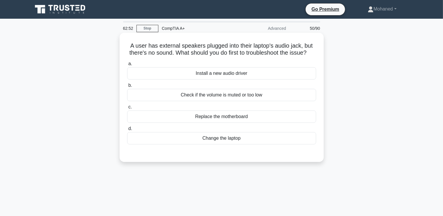
click at [225, 97] on div "Check if the volume is muted or too low" at bounding box center [221, 95] width 189 height 12
click at [127, 87] on input "b. Check if the volume is muted or too low" at bounding box center [127, 85] width 0 height 4
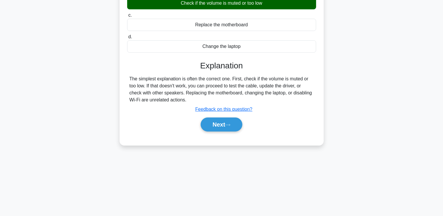
scroll to position [100, 0]
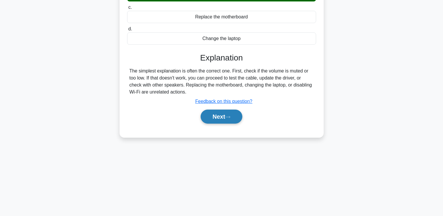
click at [220, 117] on button "Next" at bounding box center [222, 116] width 42 height 14
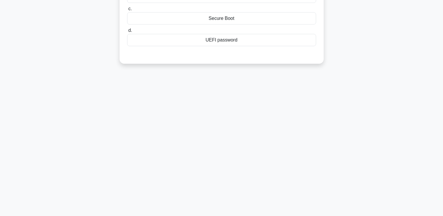
scroll to position [0, 0]
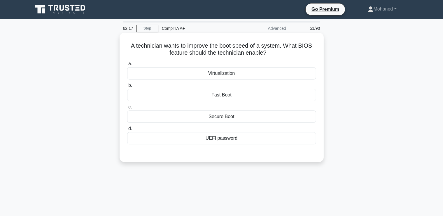
click at [228, 95] on div "Fast Boot" at bounding box center [221, 95] width 189 height 12
click at [127, 87] on input "b. Fast Boot" at bounding box center [127, 85] width 0 height 4
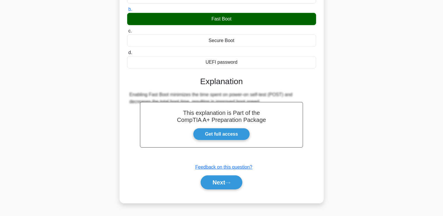
scroll to position [100, 0]
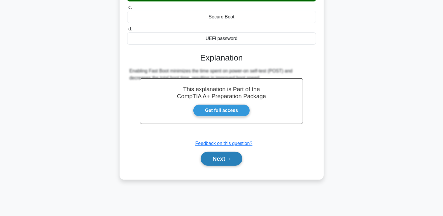
click at [215, 156] on button "Next" at bounding box center [222, 158] width 42 height 14
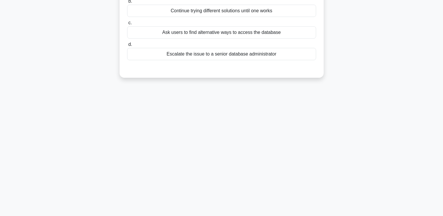
scroll to position [0, 0]
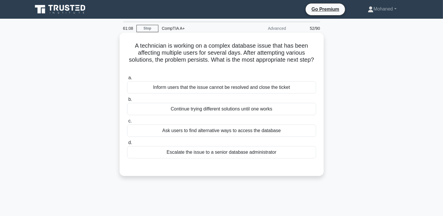
click at [222, 156] on div "Escalate the issue to a senior database administrator" at bounding box center [221, 152] width 189 height 12
click at [127, 144] on input "d. Escalate the issue to a senior database administrator" at bounding box center [127, 143] width 0 height 4
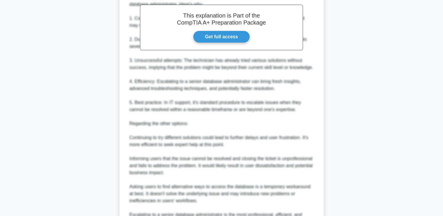
scroll to position [256, 0]
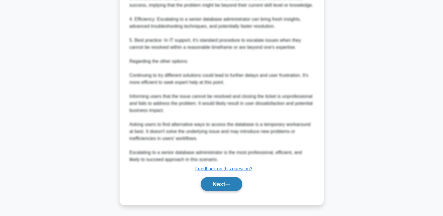
click at [213, 182] on button "Next" at bounding box center [222, 184] width 42 height 14
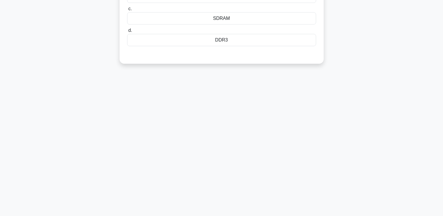
scroll to position [0, 0]
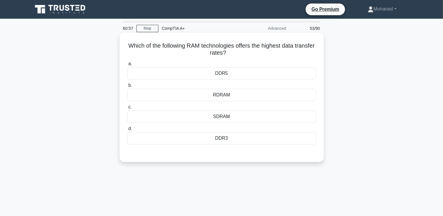
click at [227, 71] on div "DDR5" at bounding box center [221, 73] width 189 height 12
click at [127, 66] on input "a. DDR5" at bounding box center [127, 64] width 0 height 4
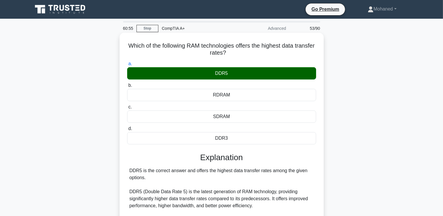
scroll to position [116, 0]
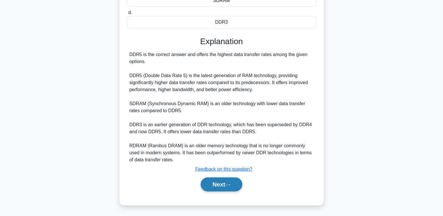
click at [219, 184] on button "Next" at bounding box center [222, 184] width 42 height 14
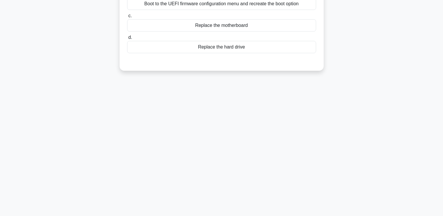
scroll to position [0, 0]
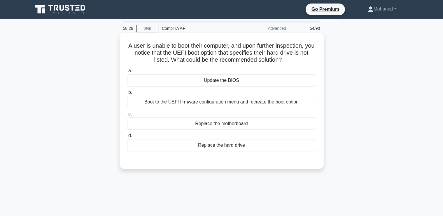
click at [197, 78] on div "Update the BIOS" at bounding box center [221, 80] width 189 height 12
click at [127, 73] on input "a. Update the BIOS" at bounding box center [127, 71] width 0 height 4
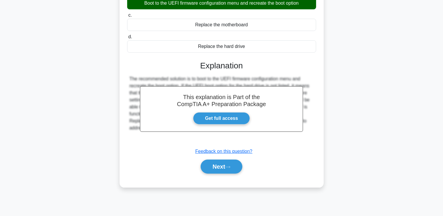
scroll to position [100, 0]
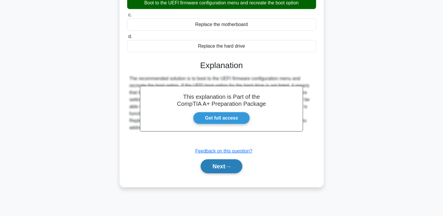
click at [213, 163] on button "Next" at bounding box center [222, 166] width 42 height 14
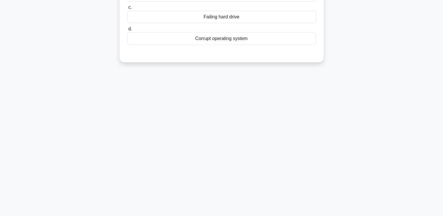
scroll to position [0, 0]
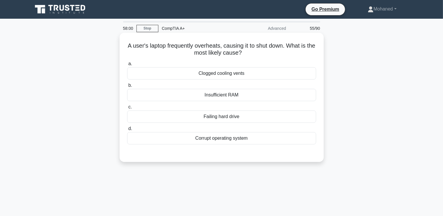
click at [243, 73] on div "Clogged cooling vents" at bounding box center [221, 73] width 189 height 12
click at [127, 66] on input "a. Clogged cooling vents" at bounding box center [127, 64] width 0 height 4
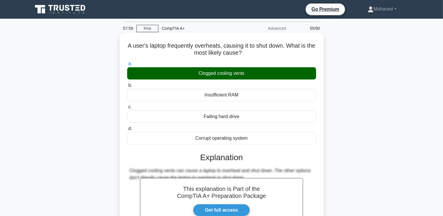
scroll to position [100, 0]
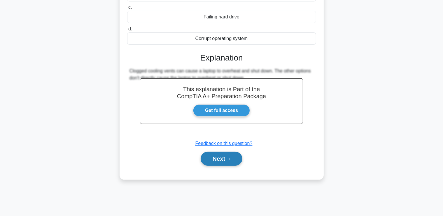
click at [224, 162] on button "Next" at bounding box center [222, 158] width 42 height 14
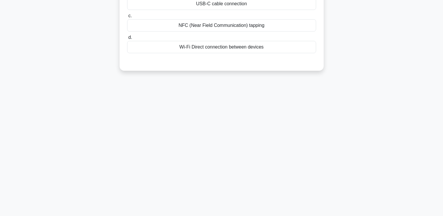
scroll to position [0, 0]
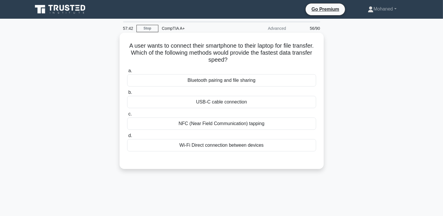
click at [228, 80] on div "Bluetooth pairing and file sharing" at bounding box center [221, 80] width 189 height 12
click at [127, 73] on input "a. Bluetooth pairing and file sharing" at bounding box center [127, 71] width 0 height 4
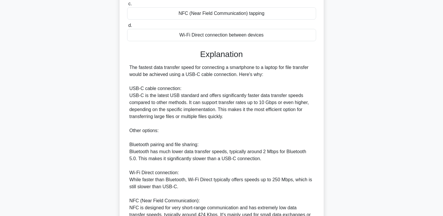
scroll to position [201, 0]
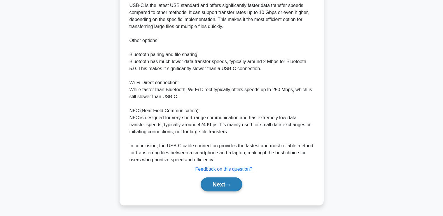
click at [232, 183] on button "Next" at bounding box center [222, 184] width 42 height 14
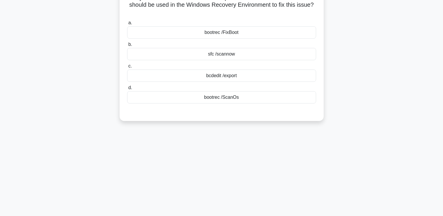
scroll to position [0, 0]
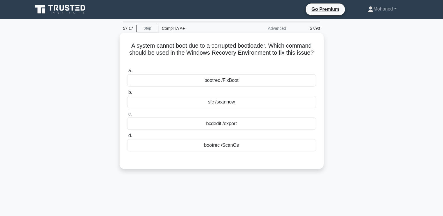
click at [224, 83] on div "bootrec /FixBoot" at bounding box center [221, 80] width 189 height 12
click at [127, 73] on input "a. bootrec /FixBoot" at bounding box center [127, 71] width 0 height 4
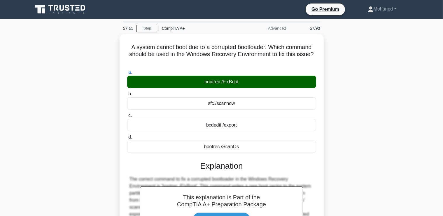
scroll to position [100, 0]
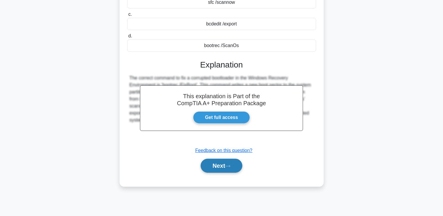
click at [221, 166] on button "Next" at bounding box center [222, 165] width 42 height 14
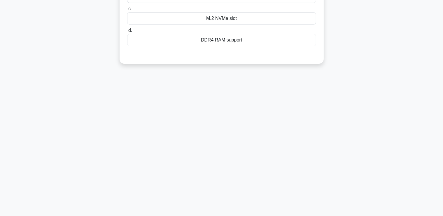
scroll to position [0, 0]
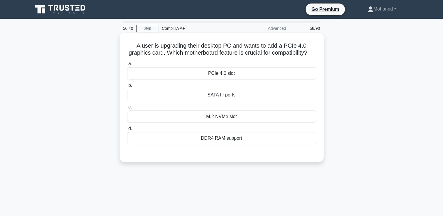
click at [229, 71] on div "PCIe 4.0 slot" at bounding box center [221, 73] width 189 height 12
click at [127, 66] on input "a. PCIe 4.0 slot" at bounding box center [127, 64] width 0 height 4
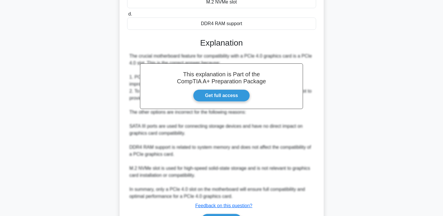
scroll to position [151, 0]
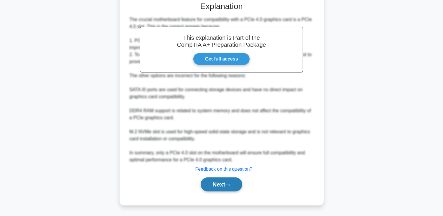
click at [225, 187] on button "Next" at bounding box center [222, 184] width 42 height 14
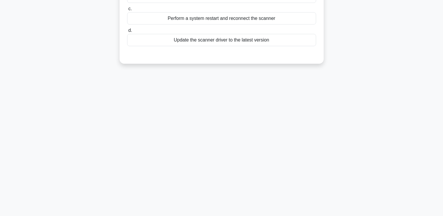
scroll to position [0, 0]
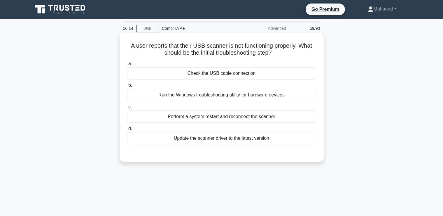
click at [223, 74] on div "Check the USB cable connection" at bounding box center [221, 73] width 189 height 12
click at [127, 66] on input "a. Check the USB cable connection" at bounding box center [127, 64] width 0 height 4
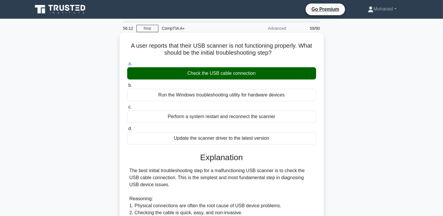
scroll to position [165, 0]
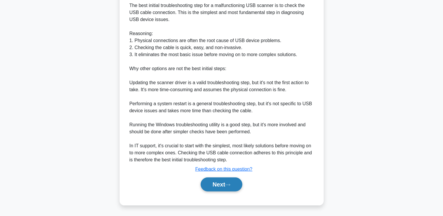
click at [227, 182] on button "Next" at bounding box center [222, 184] width 42 height 14
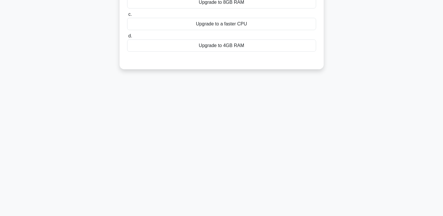
scroll to position [0, 0]
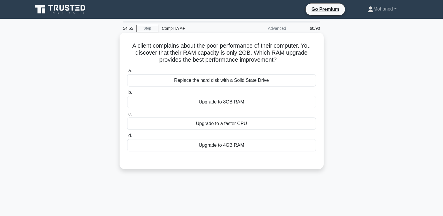
click at [230, 106] on div "Upgrade to 8GB RAM" at bounding box center [221, 102] width 189 height 12
click at [127, 94] on input "b. Upgrade to 8GB RAM" at bounding box center [127, 92] width 0 height 4
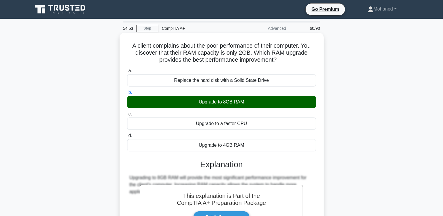
scroll to position [100, 0]
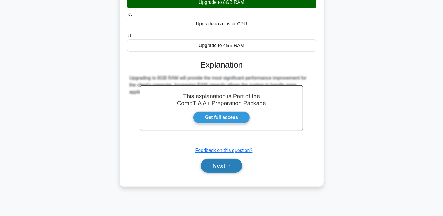
click at [223, 163] on button "Next" at bounding box center [222, 165] width 42 height 14
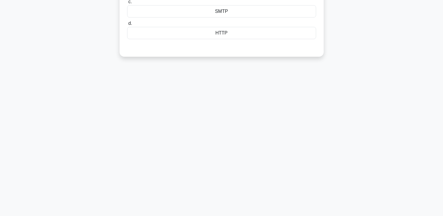
scroll to position [0, 0]
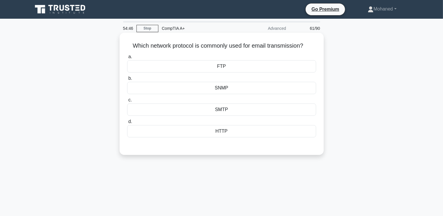
click at [225, 108] on div "SMTP" at bounding box center [221, 109] width 189 height 12
click at [127, 102] on input "c. SMTP" at bounding box center [127, 100] width 0 height 4
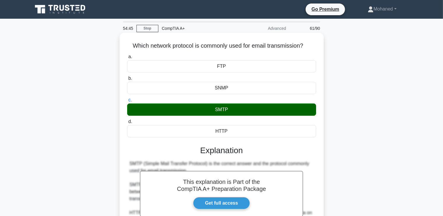
scroll to position [102, 0]
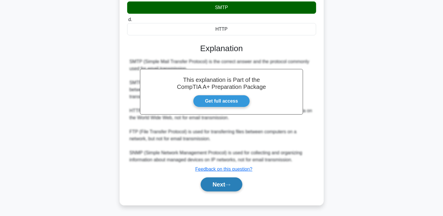
click at [218, 183] on button "Next" at bounding box center [222, 184] width 42 height 14
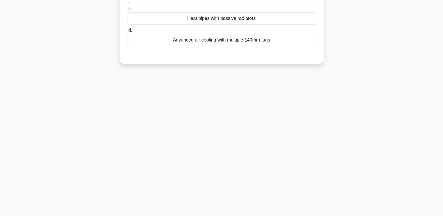
scroll to position [0, 0]
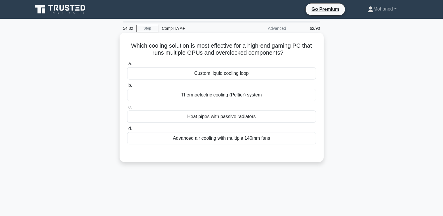
click at [227, 76] on div "Custom liquid cooling loop" at bounding box center [221, 73] width 189 height 12
click at [127, 66] on input "a. Custom liquid cooling loop" at bounding box center [127, 64] width 0 height 4
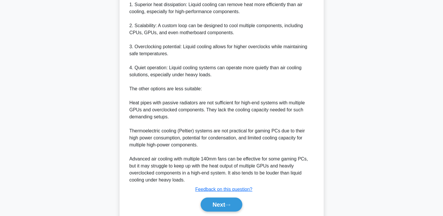
scroll to position [207, 0]
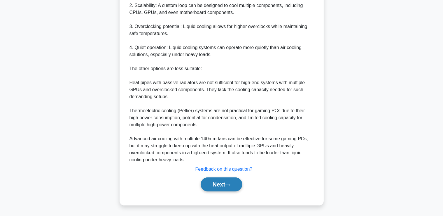
click at [226, 182] on button "Next" at bounding box center [222, 184] width 42 height 14
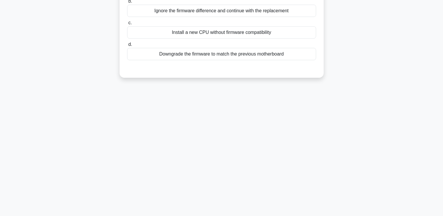
scroll to position [0, 0]
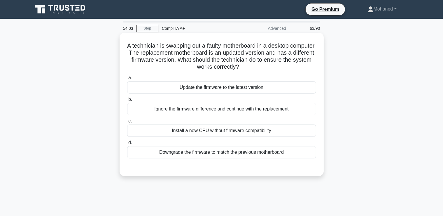
click at [205, 89] on div "Update the firmware to the latest version" at bounding box center [221, 87] width 189 height 12
click at [127, 80] on input "a. Update the firmware to the latest version" at bounding box center [127, 78] width 0 height 4
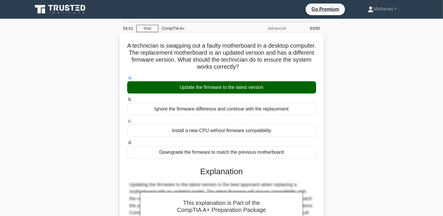
scroll to position [100, 0]
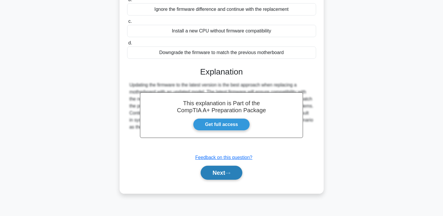
click at [232, 167] on button "Next" at bounding box center [222, 172] width 42 height 14
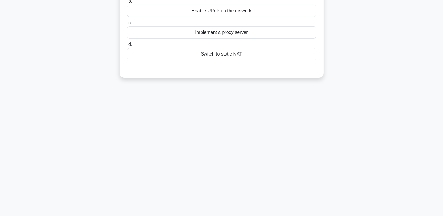
scroll to position [0, 0]
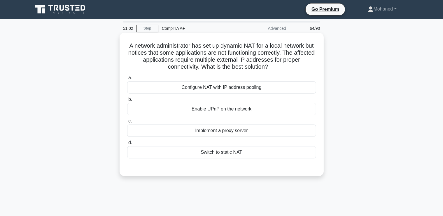
click at [230, 88] on div "Configure NAT with IP address pooling" at bounding box center [221, 87] width 189 height 12
click at [127, 80] on input "a. Configure NAT with IP address pooling" at bounding box center [127, 78] width 0 height 4
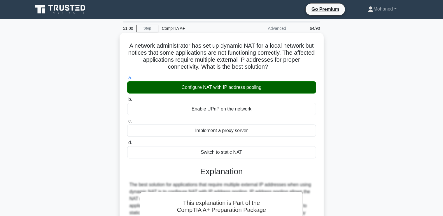
scroll to position [100, 0]
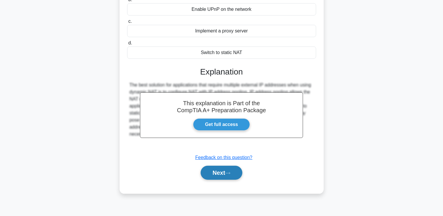
click at [224, 175] on button "Next" at bounding box center [222, 172] width 42 height 14
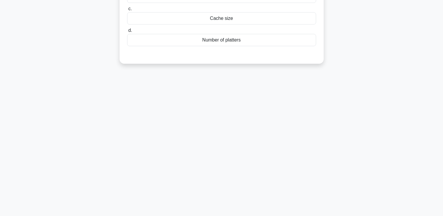
scroll to position [0, 0]
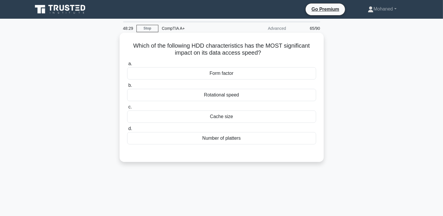
click at [224, 96] on div "Rotational speed" at bounding box center [221, 95] width 189 height 12
click at [127, 87] on input "b. Rotational speed" at bounding box center [127, 85] width 0 height 4
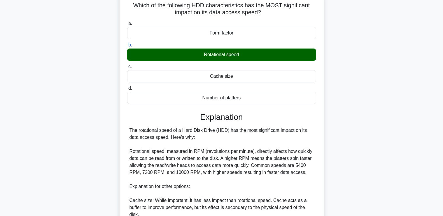
scroll to position [41, 0]
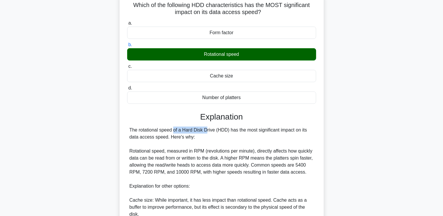
drag, startPoint x: 138, startPoint y: 131, endPoint x: 171, endPoint y: 132, distance: 33.3
click at [171, 132] on div "The rotational speed of a Hard Disk Drive (HDD) has the most significant impact…" at bounding box center [222, 192] width 184 height 133
copy div "rotational speed"
click at [192, 131] on div "The rotational speed of a Hard Disk Drive (HDD) has the most significant impact…" at bounding box center [222, 192] width 184 height 133
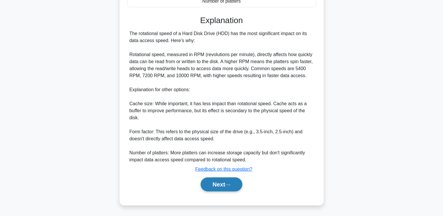
click at [213, 187] on button "Next" at bounding box center [222, 184] width 42 height 14
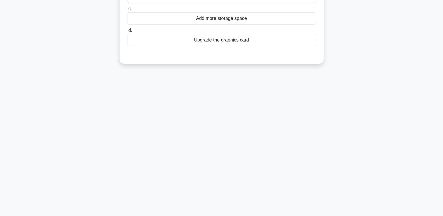
scroll to position [0, 0]
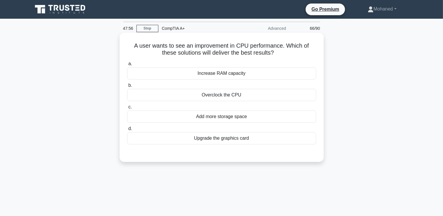
click at [222, 73] on div "Increase RAM capacity" at bounding box center [221, 73] width 189 height 12
click at [127, 66] on input "a. Increase RAM capacity" at bounding box center [127, 64] width 0 height 4
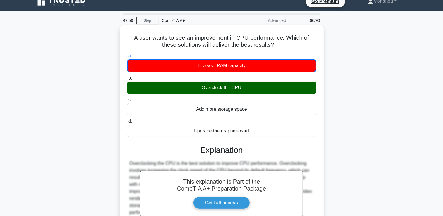
scroll to position [100, 0]
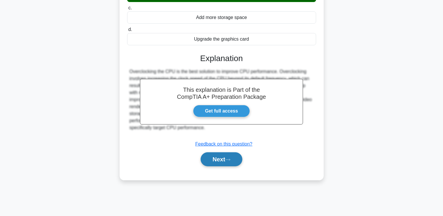
click at [223, 163] on button "Next" at bounding box center [222, 159] width 42 height 14
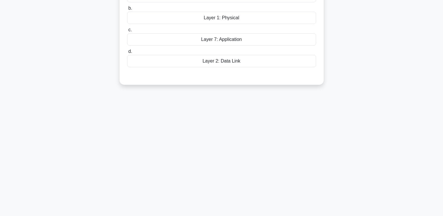
scroll to position [0, 0]
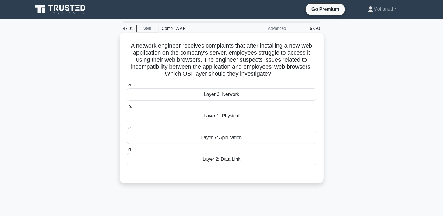
click at [234, 141] on div "Layer 7: Application" at bounding box center [221, 137] width 189 height 12
click at [127, 130] on input "c. Layer 7: Application" at bounding box center [127, 128] width 0 height 4
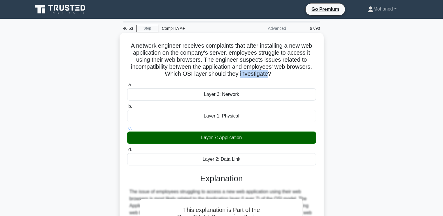
drag, startPoint x: 239, startPoint y: 77, endPoint x: 266, endPoint y: 77, distance: 26.9
click at [266, 77] on h5 "A network engineer receives complaints that after installing a new web applicat…" at bounding box center [222, 60] width 190 height 36
copy h5 "investigate"
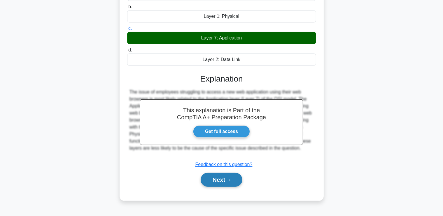
click at [216, 184] on button "Next" at bounding box center [222, 179] width 42 height 14
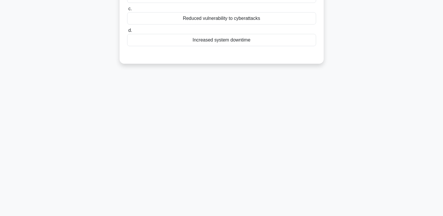
scroll to position [0, 0]
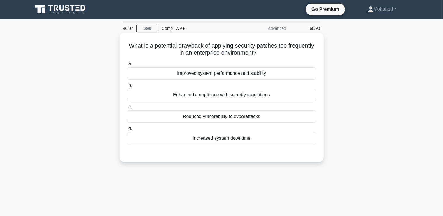
click at [225, 75] on div "Improved system performance and stability" at bounding box center [221, 73] width 189 height 12
click at [127, 66] on input "a. Improved system performance and stability" at bounding box center [127, 64] width 0 height 4
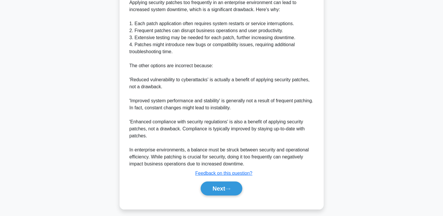
scroll to position [183, 0]
click at [219, 187] on button "Next" at bounding box center [222, 188] width 42 height 14
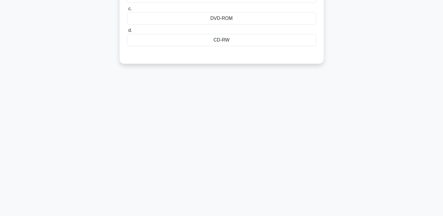
scroll to position [0, 0]
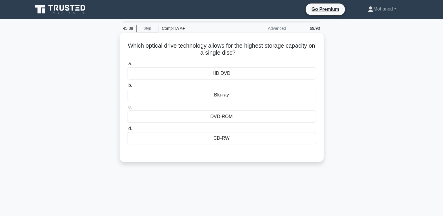
click at [224, 137] on div "CD-RW" at bounding box center [221, 138] width 189 height 12
click at [127, 130] on input "d. CD-RW" at bounding box center [127, 129] width 0 height 4
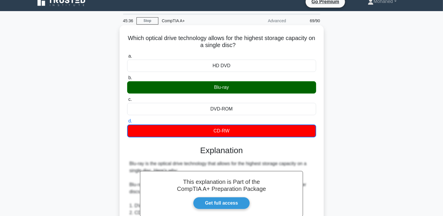
scroll to position [8, 0]
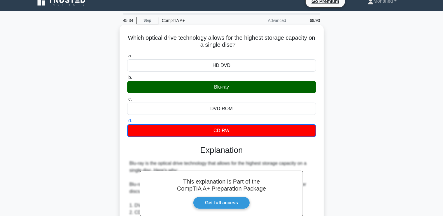
drag, startPoint x: 214, startPoint y: 88, endPoint x: 230, endPoint y: 89, distance: 16.4
click at [230, 89] on div "Blu-ray" at bounding box center [221, 87] width 189 height 12
copy div "Blu-ray"
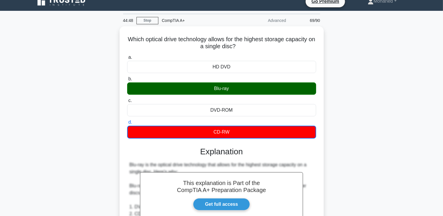
scroll to position [123, 0]
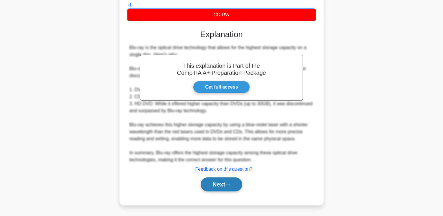
click at [223, 185] on button "Next" at bounding box center [222, 184] width 42 height 14
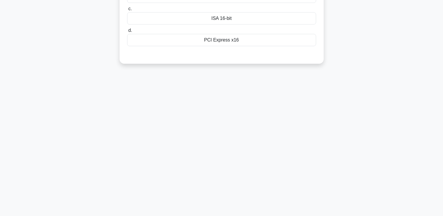
scroll to position [0, 0]
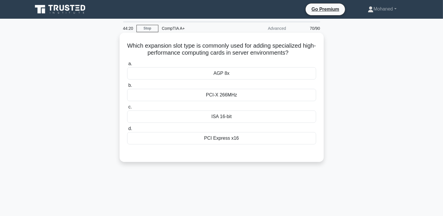
click at [219, 137] on div "PCI Express x16" at bounding box center [221, 138] width 189 height 12
click at [127, 130] on input "d. PCI Express x16" at bounding box center [127, 129] width 0 height 4
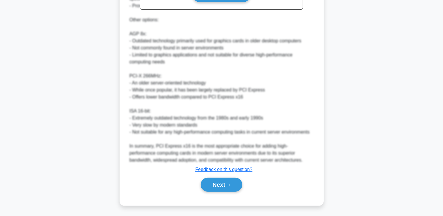
scroll to position [214, 0]
click at [232, 187] on button "Next" at bounding box center [222, 184] width 42 height 14
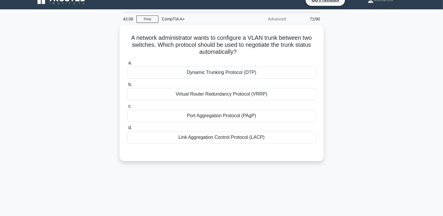
scroll to position [9, 0]
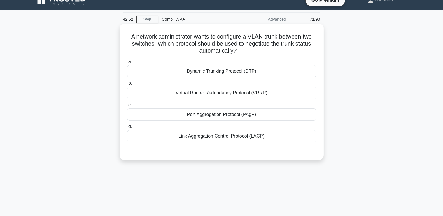
click at [217, 73] on div "Dynamic Trunking Protocol (DTP)" at bounding box center [221, 71] width 189 height 12
click at [127, 64] on input "a. Dynamic Trunking Protocol (DTP)" at bounding box center [127, 62] width 0 height 4
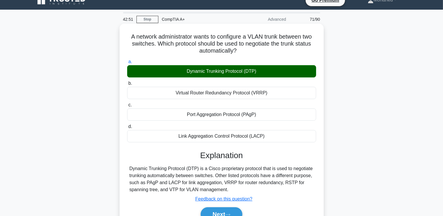
scroll to position [63, 0]
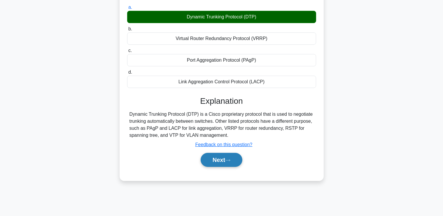
click at [205, 156] on button "Next" at bounding box center [222, 160] width 42 height 14
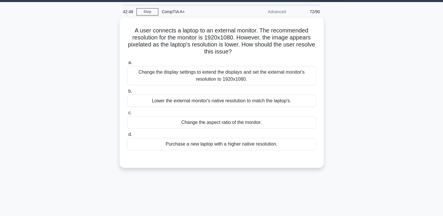
scroll to position [0, 0]
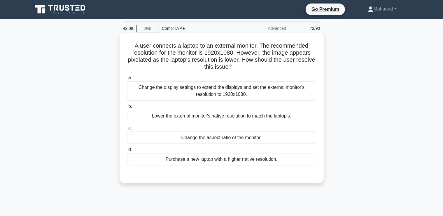
click at [205, 89] on div "Change the display settings to extend the displays and set the external monitor…" at bounding box center [221, 90] width 189 height 19
click at [127, 80] on input "a. Change the display settings to extend the displays and set the external moni…" at bounding box center [127, 78] width 0 height 4
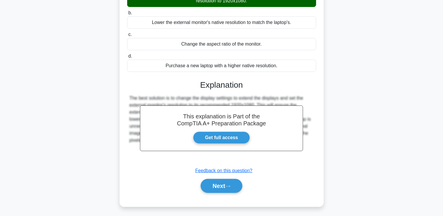
scroll to position [100, 0]
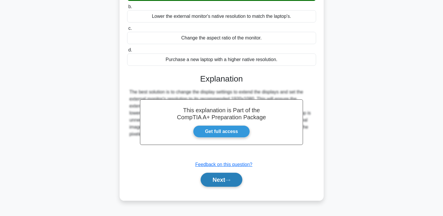
click at [227, 185] on button "Next" at bounding box center [222, 179] width 42 height 14
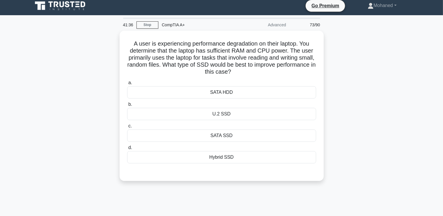
scroll to position [0, 0]
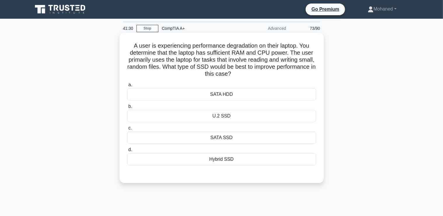
click at [224, 136] on div "SATA SSD" at bounding box center [221, 137] width 189 height 12
click at [127, 130] on input "c. SATA SSD" at bounding box center [127, 128] width 0 height 4
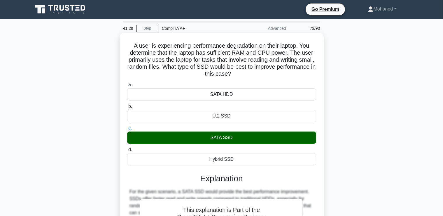
scroll to position [100, 0]
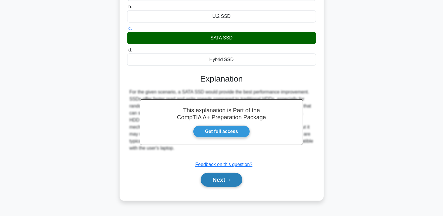
click at [229, 181] on icon at bounding box center [227, 179] width 5 height 3
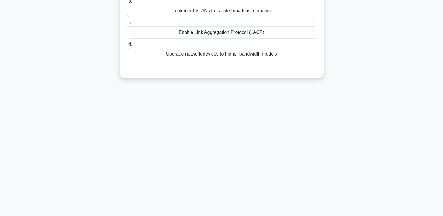
scroll to position [0, 0]
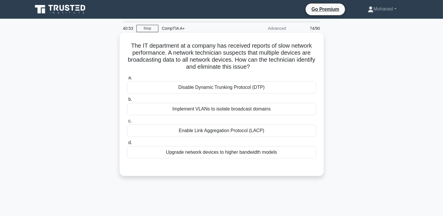
click at [241, 129] on div "Enable Link Aggregation Protocol (LACP)" at bounding box center [221, 130] width 189 height 12
click at [127, 123] on input "c. Enable Link Aggregation Protocol (LACP)" at bounding box center [127, 121] width 0 height 4
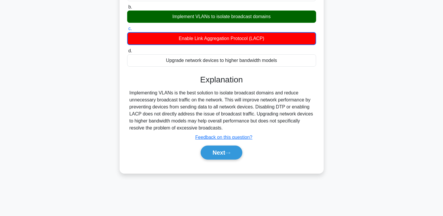
scroll to position [100, 0]
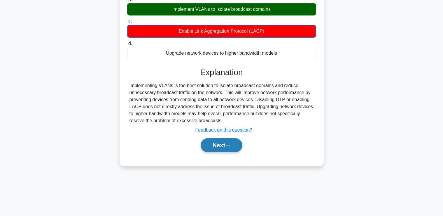
click at [219, 147] on button "Next" at bounding box center [222, 145] width 42 height 14
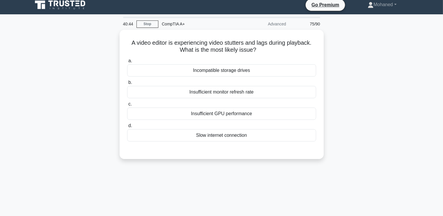
scroll to position [0, 0]
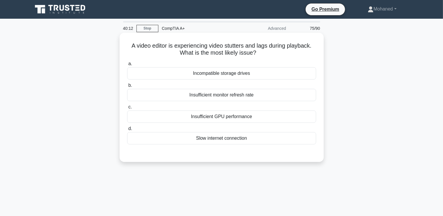
click at [221, 118] on div "Insufficient GPU performance" at bounding box center [221, 116] width 189 height 12
click at [127, 109] on input "c. Insufficient GPU performance" at bounding box center [127, 107] width 0 height 4
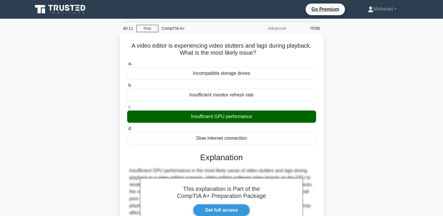
scroll to position [100, 0]
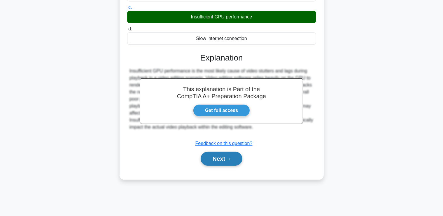
click at [222, 162] on button "Next" at bounding box center [222, 158] width 42 height 14
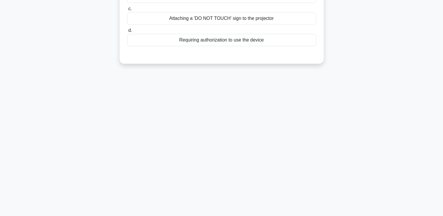
scroll to position [0, 0]
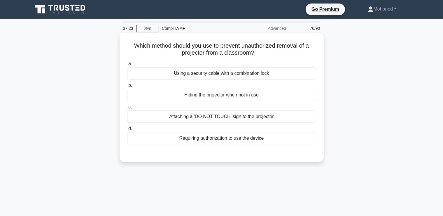
click at [234, 119] on div "Attaching a 'DO NOT TOUCH' sign to the projector" at bounding box center [221, 116] width 189 height 12
click at [127, 109] on input "c. Attaching a 'DO NOT TOUCH' sign to the projector" at bounding box center [127, 107] width 0 height 4
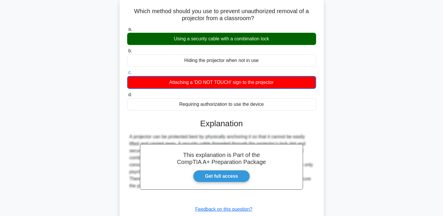
scroll to position [100, 0]
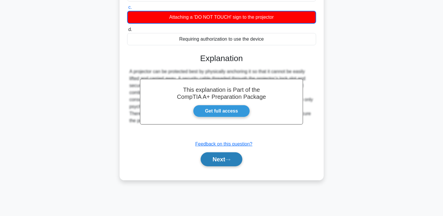
click at [218, 157] on button "Next" at bounding box center [222, 159] width 42 height 14
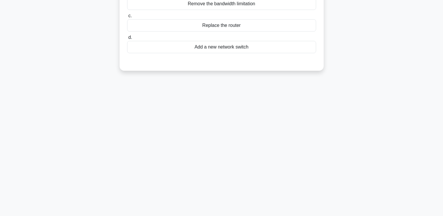
scroll to position [0, 0]
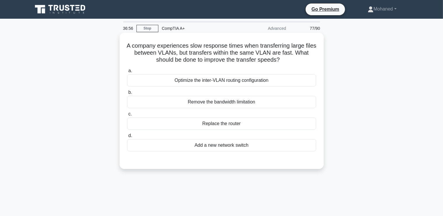
click at [211, 83] on div "Optimize the inter-VLAN routing configuration" at bounding box center [221, 80] width 189 height 12
click at [127, 73] on input "a. Optimize the inter-VLAN routing configuration" at bounding box center [127, 71] width 0 height 4
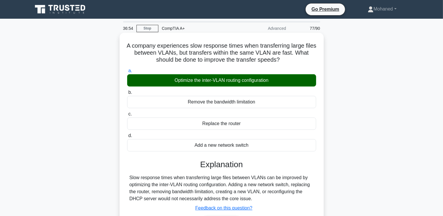
scroll to position [100, 0]
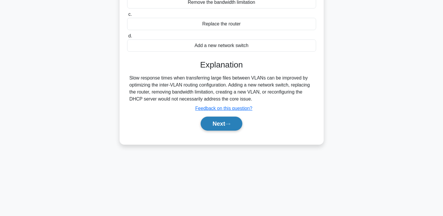
click at [217, 128] on button "Next" at bounding box center [222, 123] width 42 height 14
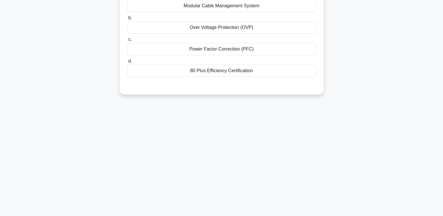
scroll to position [0, 0]
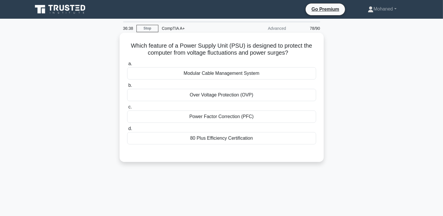
click at [206, 138] on div "80 Plus Efficiency Certification" at bounding box center [221, 138] width 189 height 12
click at [127, 130] on input "d. 80 Plus Efficiency Certification" at bounding box center [127, 129] width 0 height 4
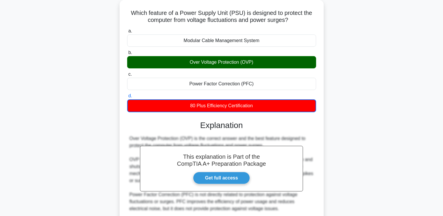
scroll to position [137, 0]
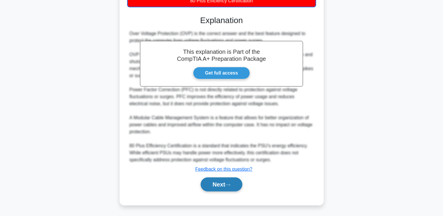
click at [224, 184] on button "Next" at bounding box center [222, 184] width 42 height 14
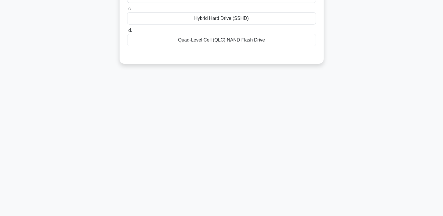
scroll to position [0, 0]
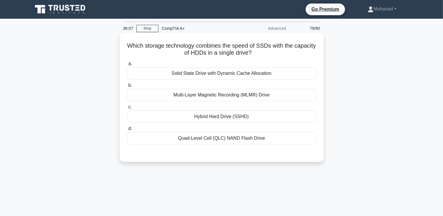
click at [235, 75] on div "Solid State Drive with Dynamic Cache Allocation" at bounding box center [221, 73] width 189 height 12
click at [127, 66] on input "a. Solid State Drive with Dynamic Cache Allocation" at bounding box center [127, 64] width 0 height 4
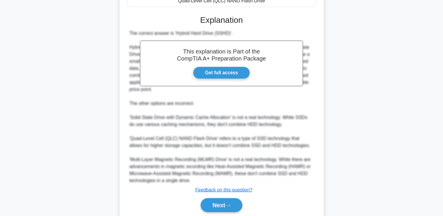
scroll to position [158, 0]
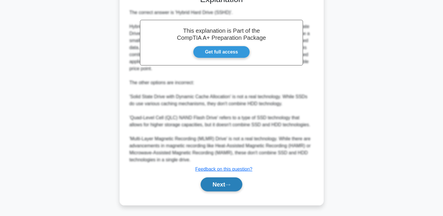
click at [222, 183] on button "Next" at bounding box center [222, 184] width 42 height 14
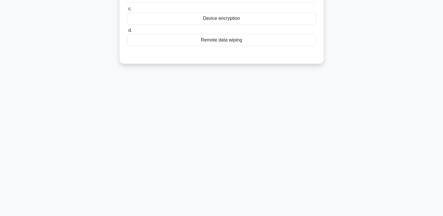
scroll to position [0, 0]
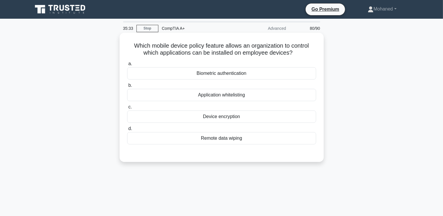
click at [209, 98] on div "Application whitelisting" at bounding box center [221, 95] width 189 height 12
click at [127, 87] on input "b. Application whitelisting" at bounding box center [127, 85] width 0 height 4
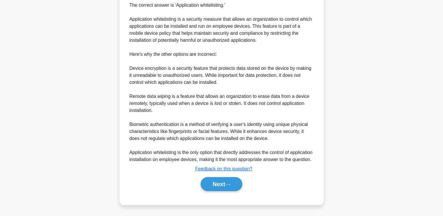
scroll to position [172, 0]
click at [221, 186] on button "Next" at bounding box center [222, 184] width 42 height 14
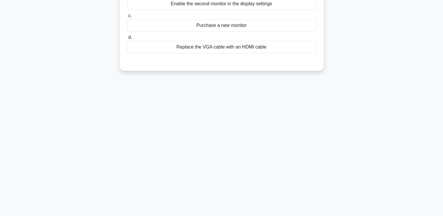
scroll to position [0, 0]
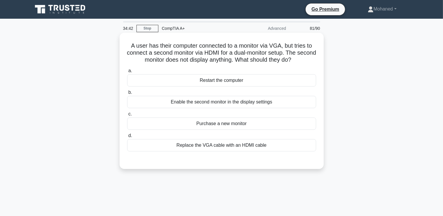
click at [259, 104] on div "Enable the second monitor in the display settings" at bounding box center [221, 102] width 189 height 12
click at [127, 94] on input "b. Enable the second monitor in the display settings" at bounding box center [127, 92] width 0 height 4
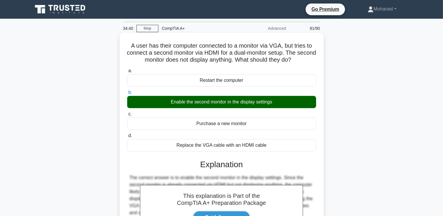
scroll to position [100, 0]
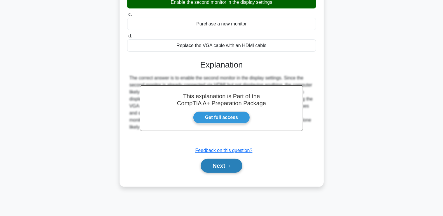
click at [231, 170] on button "Next" at bounding box center [222, 165] width 42 height 14
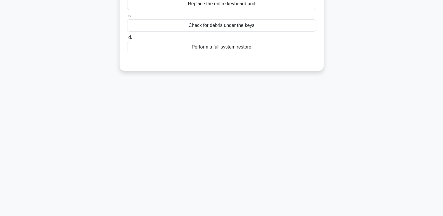
scroll to position [0, 0]
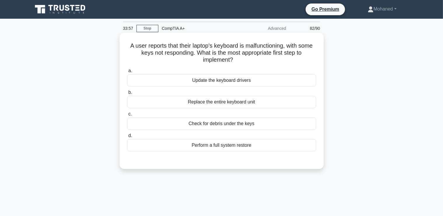
click at [218, 81] on div "Update the keyboard drivers" at bounding box center [221, 80] width 189 height 12
click at [127, 73] on input "a. Update the keyboard drivers" at bounding box center [127, 71] width 0 height 4
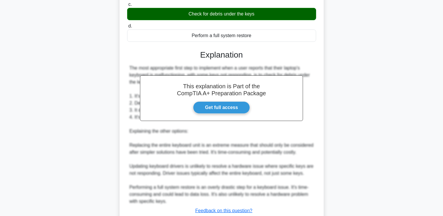
scroll to position [151, 0]
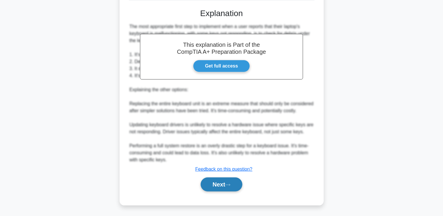
click at [219, 184] on button "Next" at bounding box center [222, 184] width 42 height 14
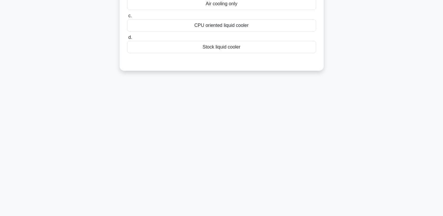
scroll to position [0, 0]
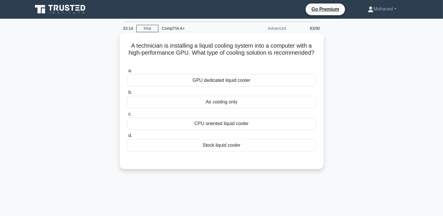
click at [229, 82] on div "GPU dedicated liquid cooler" at bounding box center [221, 80] width 189 height 12
click at [127, 73] on input "a. GPU dedicated liquid cooler" at bounding box center [127, 71] width 0 height 4
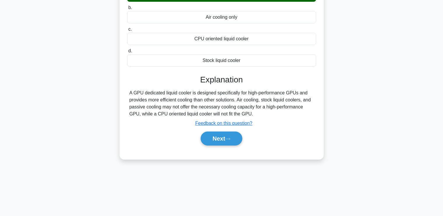
scroll to position [89, 0]
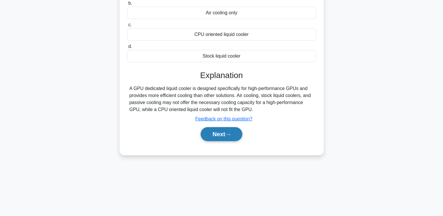
click at [227, 135] on button "Next" at bounding box center [222, 134] width 42 height 14
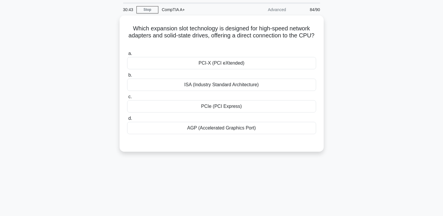
scroll to position [0, 0]
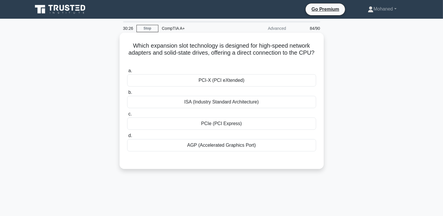
click at [203, 121] on div "PCIe (PCI Express)" at bounding box center [221, 123] width 189 height 12
click at [127, 116] on input "c. PCIe (PCI Express)" at bounding box center [127, 114] width 0 height 4
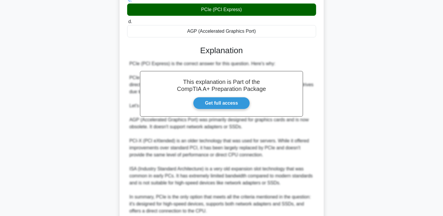
scroll to position [165, 0]
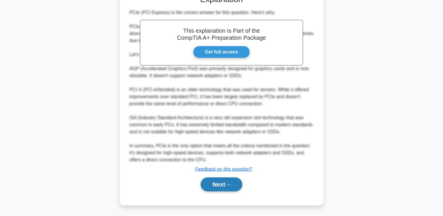
click at [223, 188] on button "Next" at bounding box center [222, 184] width 42 height 14
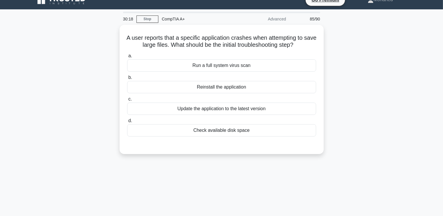
scroll to position [0, 0]
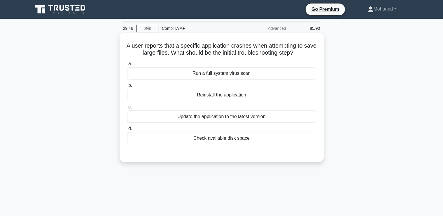
click at [240, 139] on div "Check available disk space" at bounding box center [221, 138] width 189 height 12
click at [127, 130] on input "d. Check available disk space" at bounding box center [127, 129] width 0 height 4
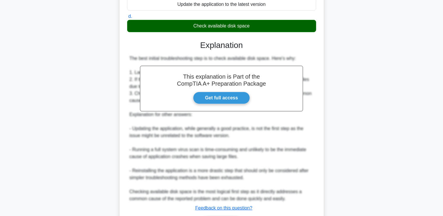
scroll to position [151, 0]
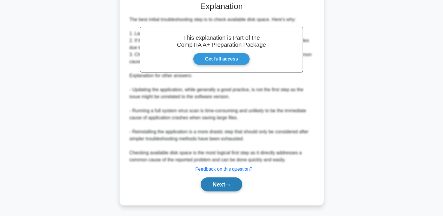
click at [231, 182] on button "Next" at bounding box center [222, 184] width 42 height 14
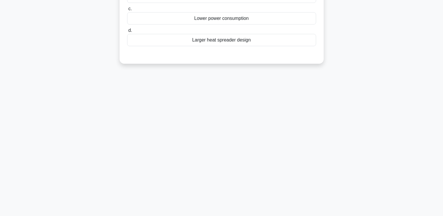
scroll to position [0, 0]
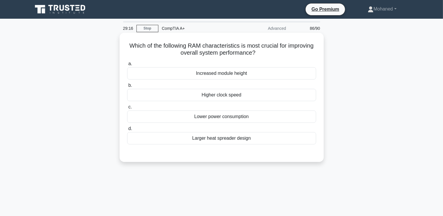
click at [223, 119] on div "Lower power consumption" at bounding box center [221, 116] width 189 height 12
click at [127, 109] on input "c. Lower power consumption" at bounding box center [127, 107] width 0 height 4
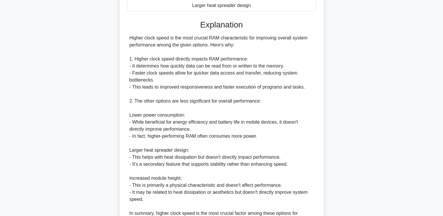
scroll to position [201, 0]
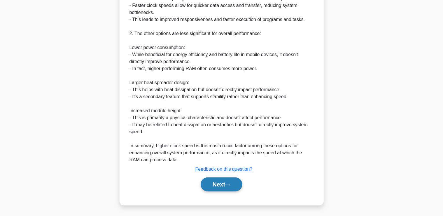
click at [224, 180] on button "Next" at bounding box center [222, 184] width 42 height 14
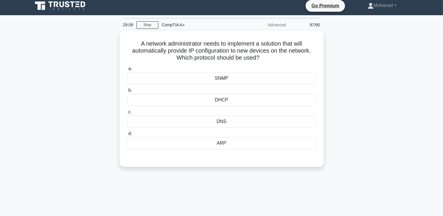
scroll to position [0, 0]
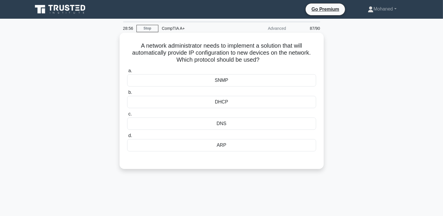
click at [220, 100] on div "DHCP" at bounding box center [221, 102] width 189 height 12
click at [127, 94] on input "b. DHCP" at bounding box center [127, 92] width 0 height 4
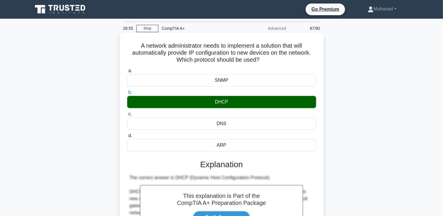
scroll to position [151, 0]
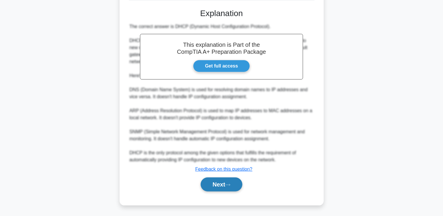
click at [221, 180] on button "Next" at bounding box center [222, 184] width 42 height 14
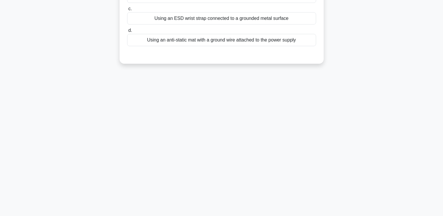
scroll to position [0, 0]
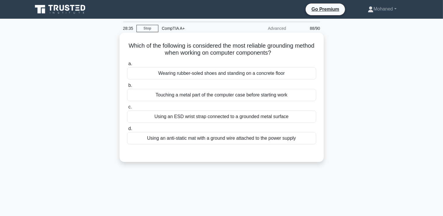
click at [232, 118] on div "Using an ESD wrist strap connected to a grounded metal surface" at bounding box center [221, 116] width 189 height 12
click at [127, 109] on input "c. Using an ESD wrist strap connected to a grounded metal surface" at bounding box center [127, 107] width 0 height 4
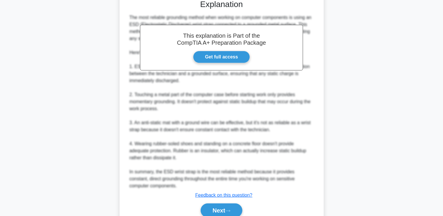
scroll to position [156, 0]
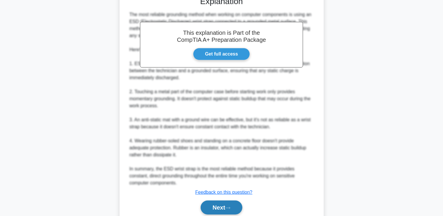
click at [230, 206] on icon at bounding box center [227, 207] width 5 height 3
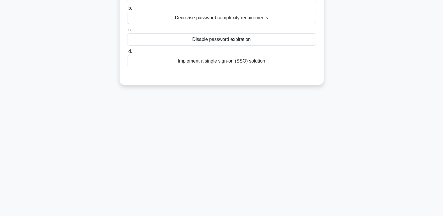
scroll to position [0, 0]
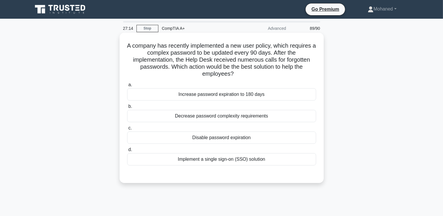
click at [240, 94] on div "Increase password expiration to 180 days" at bounding box center [221, 94] width 189 height 12
click at [127, 87] on input "a. Increase password expiration to 180 days" at bounding box center [127, 85] width 0 height 4
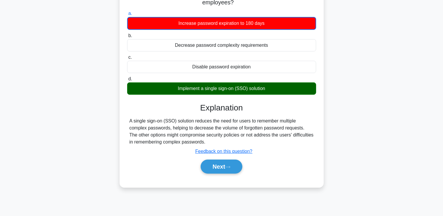
scroll to position [72, 0]
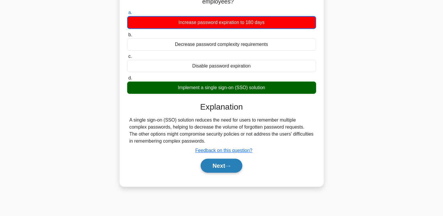
click at [219, 165] on button "Next" at bounding box center [222, 165] width 42 height 14
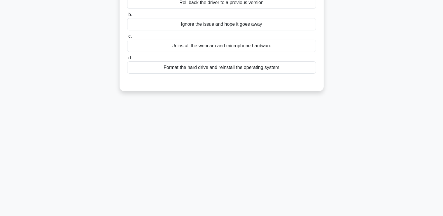
scroll to position [0, 0]
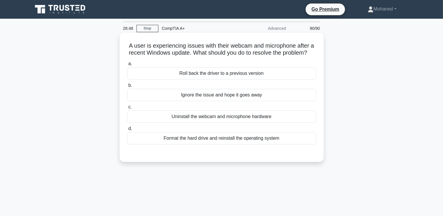
click at [242, 74] on div "Roll back the driver to a previous version" at bounding box center [221, 73] width 189 height 12
click at [127, 66] on input "a. Roll back the driver to a previous version" at bounding box center [127, 64] width 0 height 4
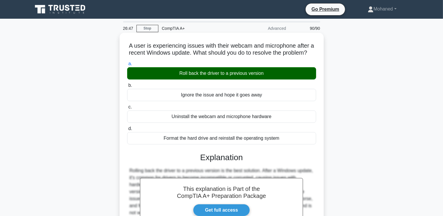
scroll to position [100, 0]
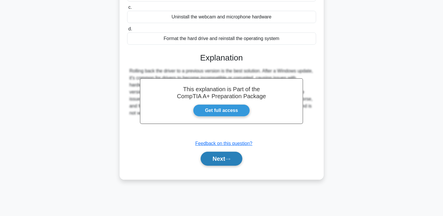
click at [211, 153] on button "Next" at bounding box center [222, 158] width 42 height 14
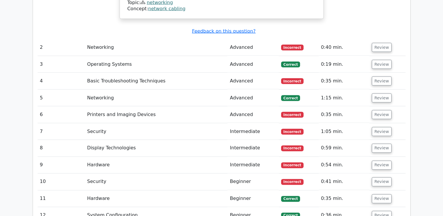
scroll to position [976, 0]
